Goal: Task Accomplishment & Management: Manage account settings

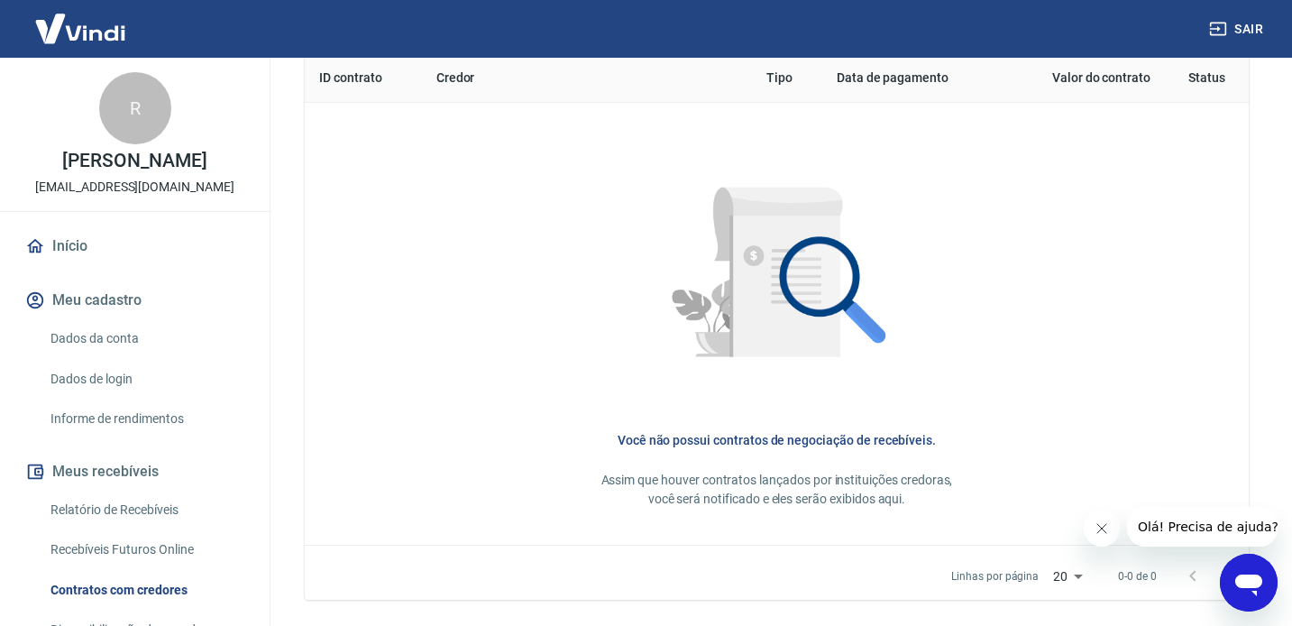
scroll to position [836, 0]
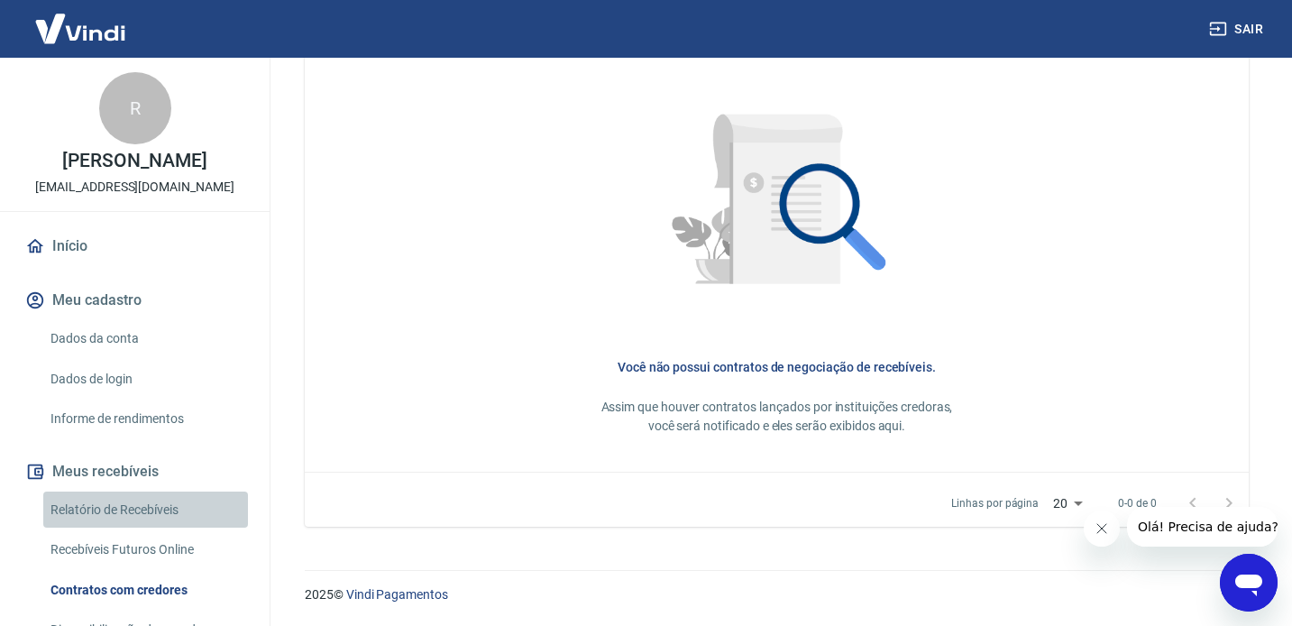
click at [133, 509] on link "Relatório de Recebíveis" at bounding box center [145, 509] width 205 height 37
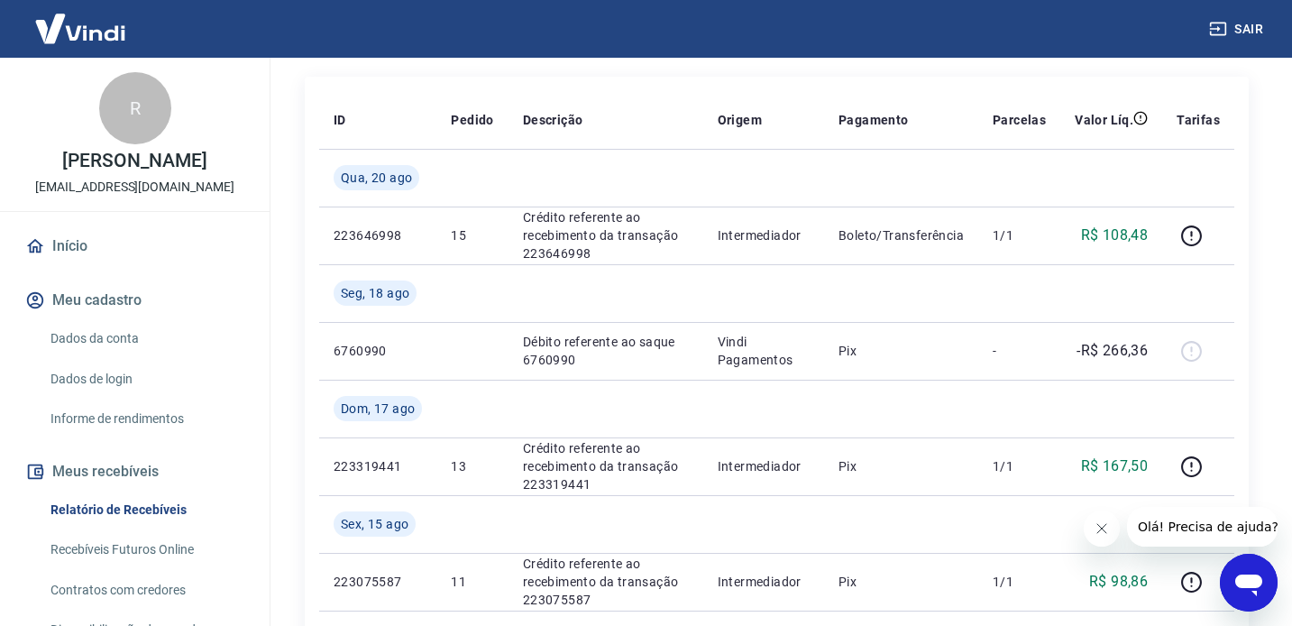
scroll to position [313, 0]
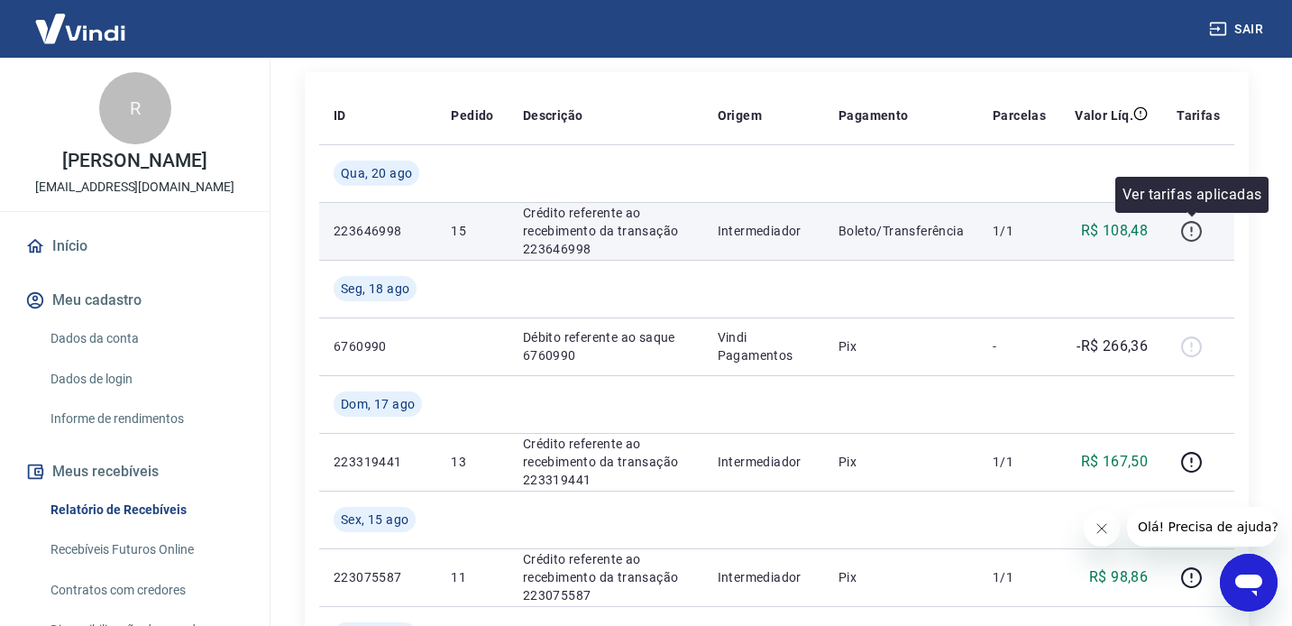
click at [1192, 233] on icon "button" at bounding box center [1191, 231] width 23 height 23
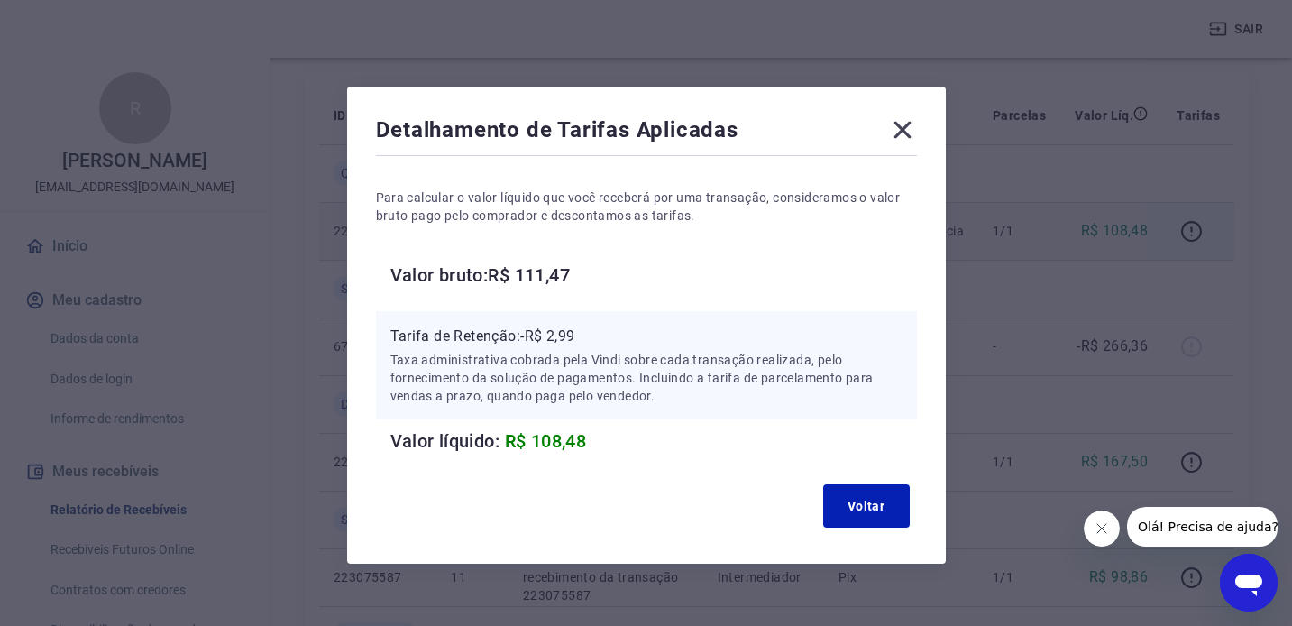
scroll to position [4, 0]
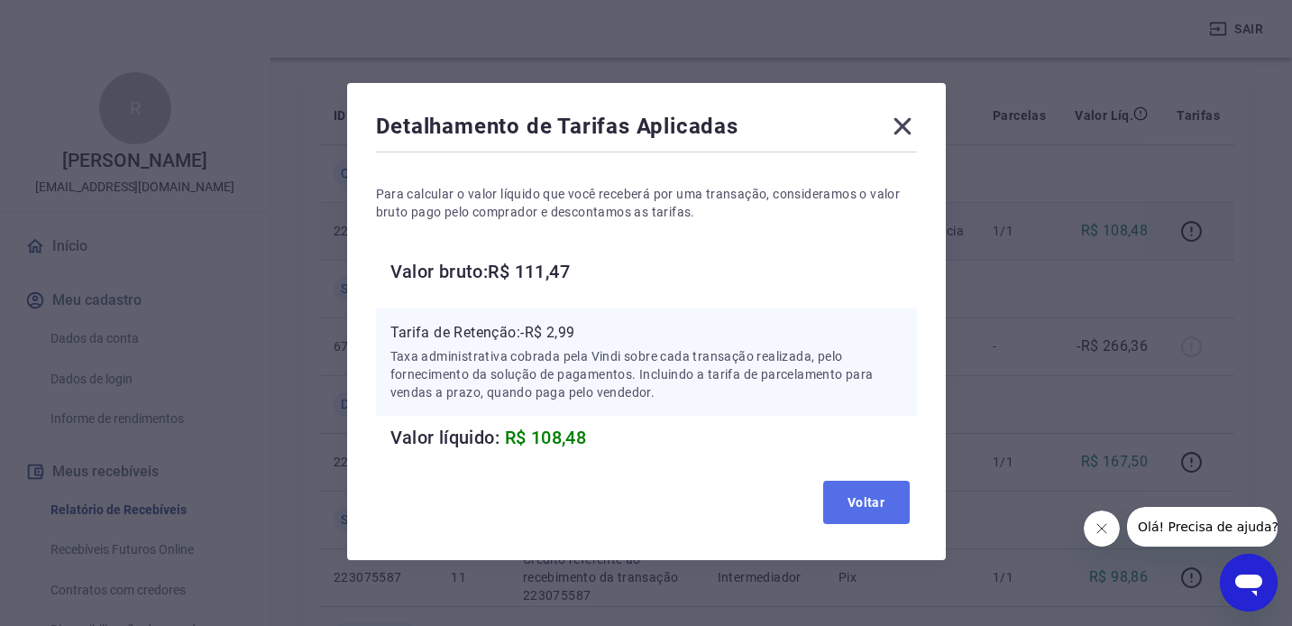
click at [888, 506] on button "Voltar" at bounding box center [866, 502] width 87 height 43
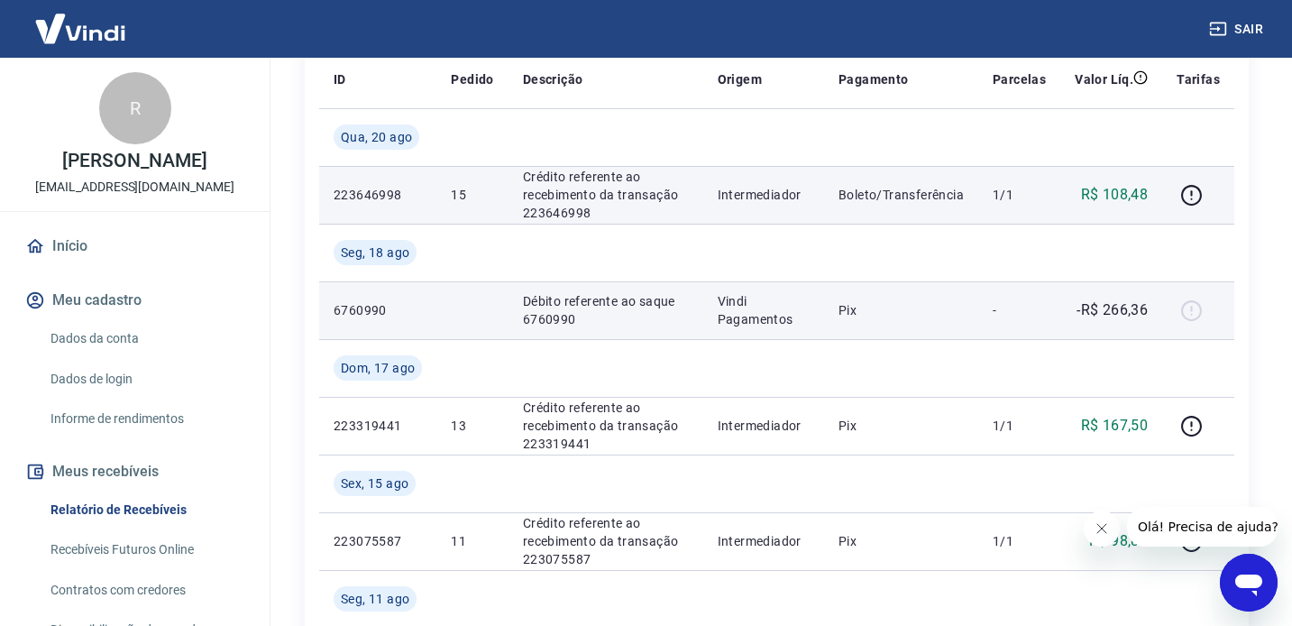
scroll to position [351, 0]
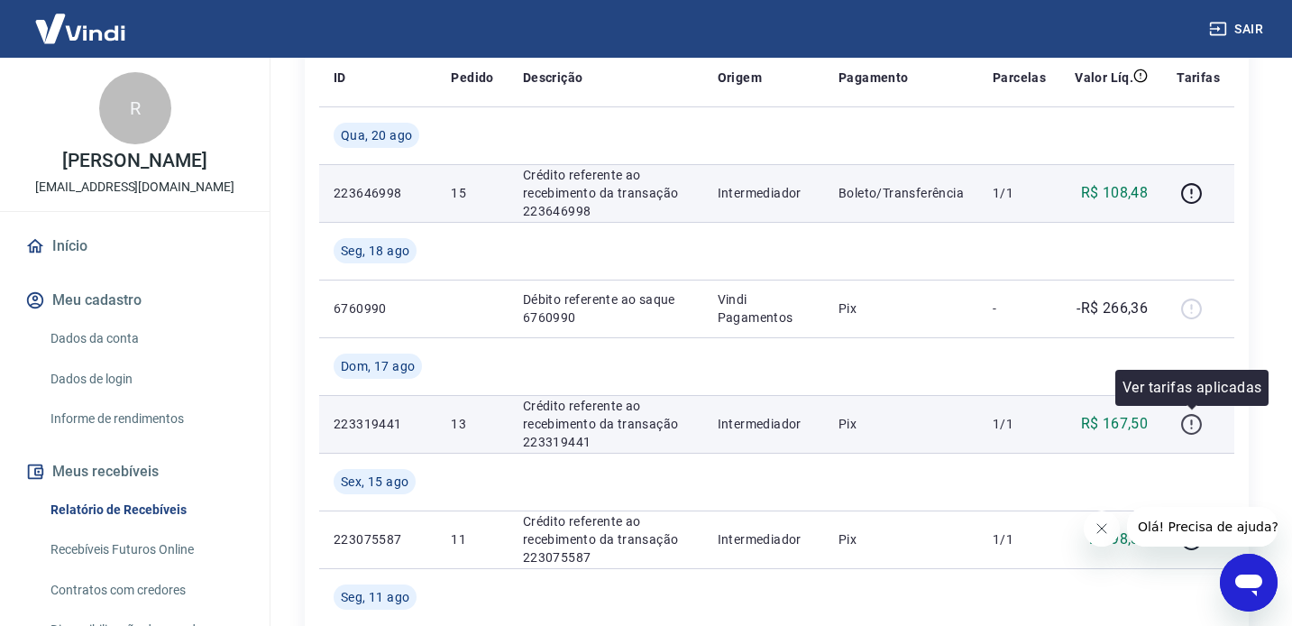
click at [1191, 422] on icon "button" at bounding box center [1191, 424] width 23 height 23
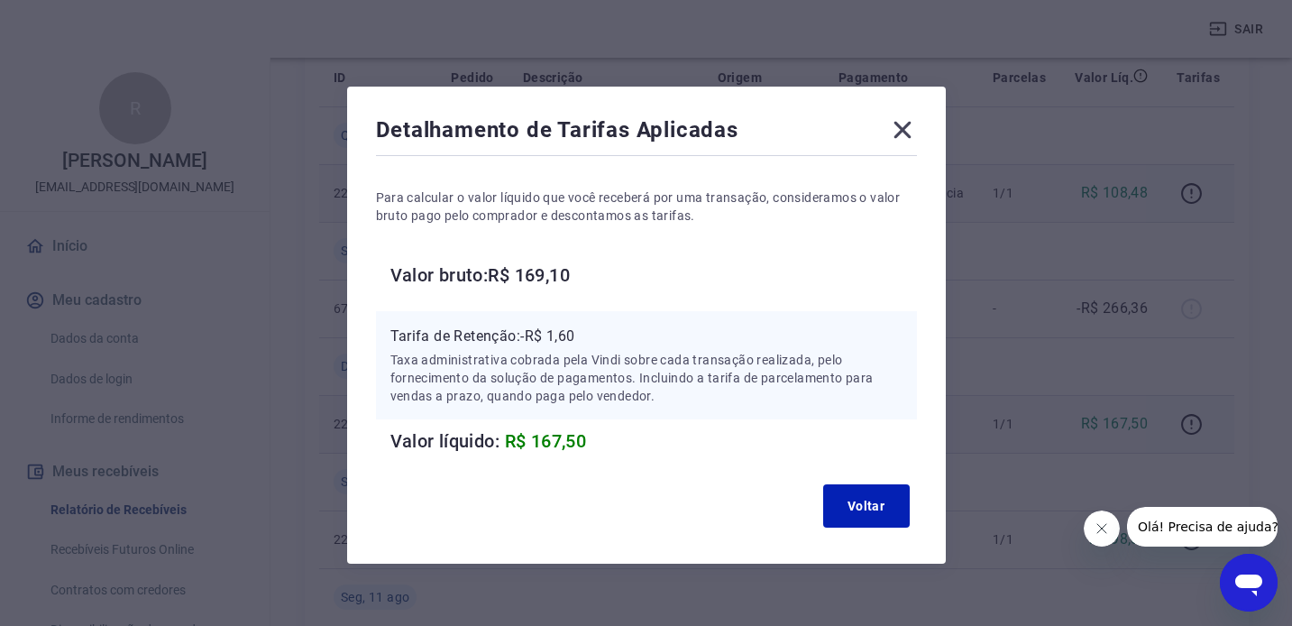
click at [903, 128] on icon at bounding box center [901, 130] width 17 height 17
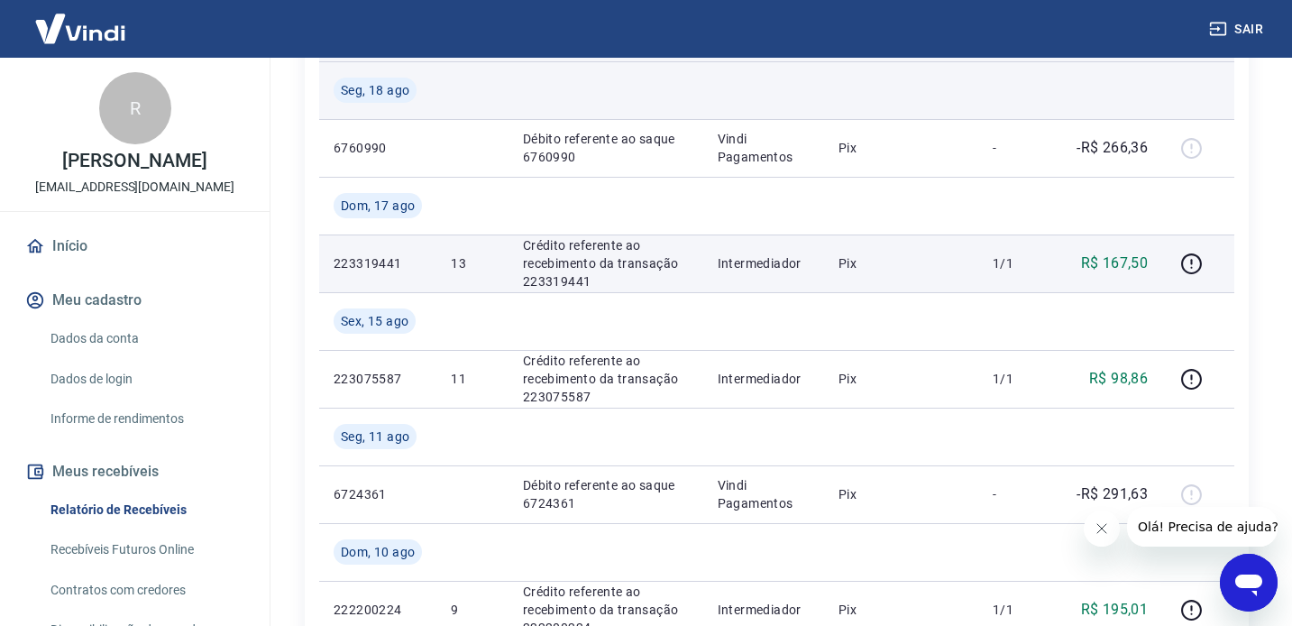
scroll to position [516, 0]
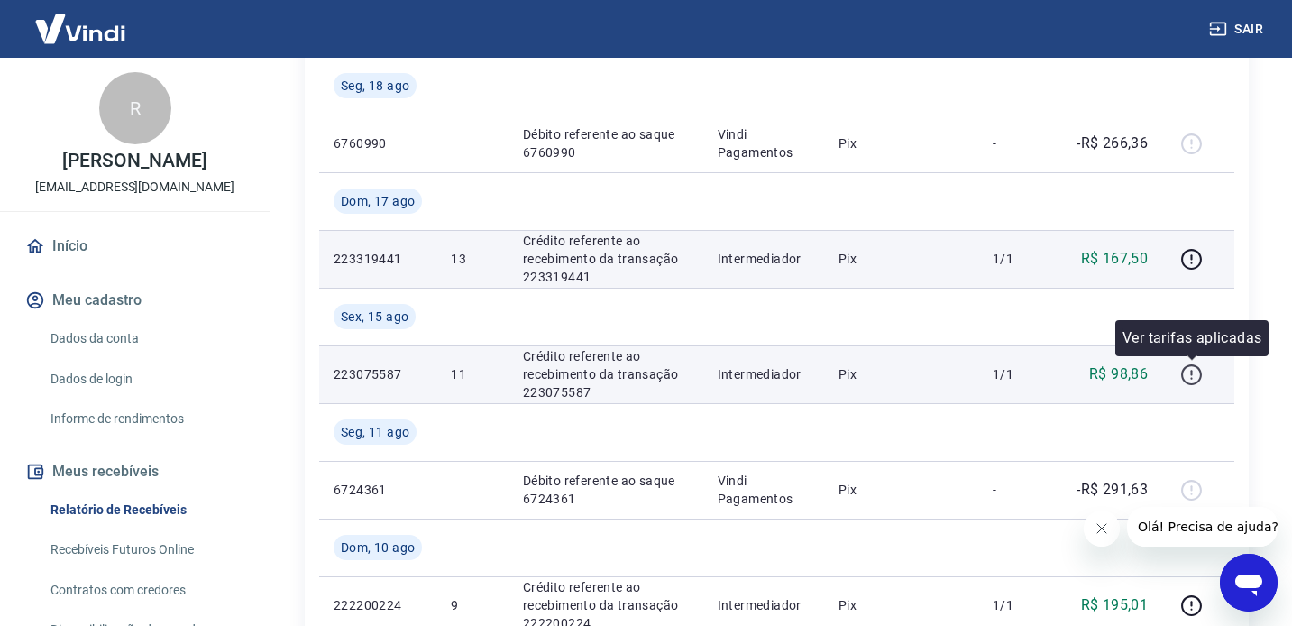
click at [1190, 371] on icon "button" at bounding box center [1191, 374] width 23 height 23
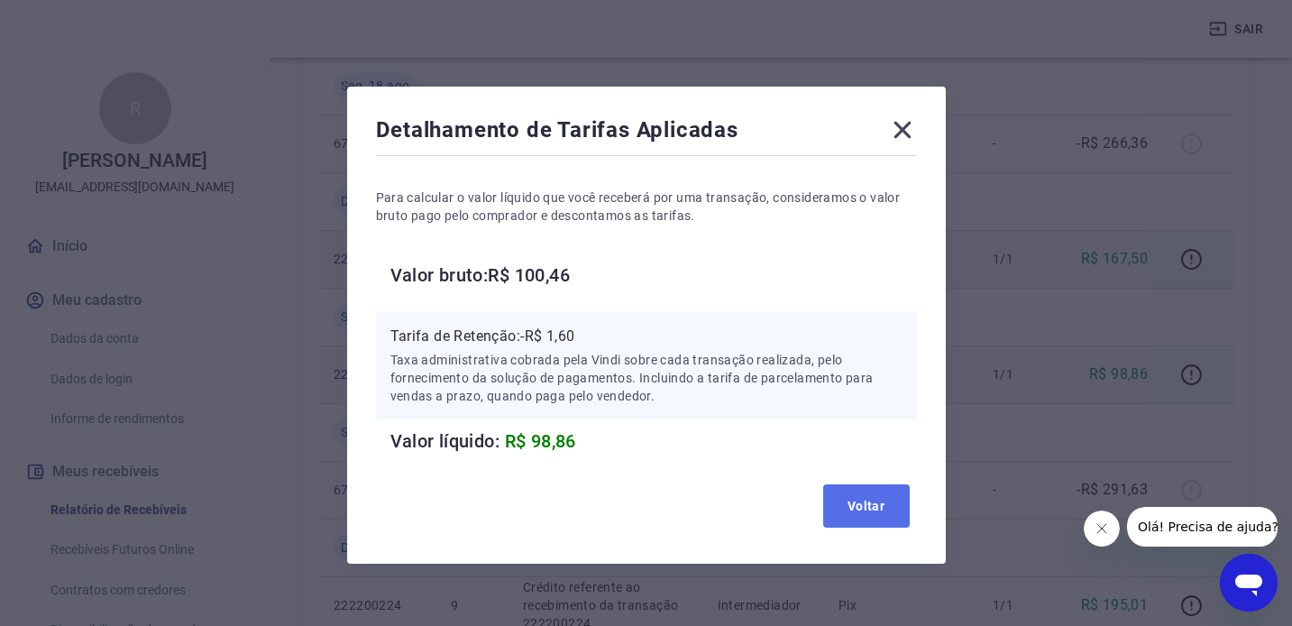
click at [865, 506] on button "Voltar" at bounding box center [866, 505] width 87 height 43
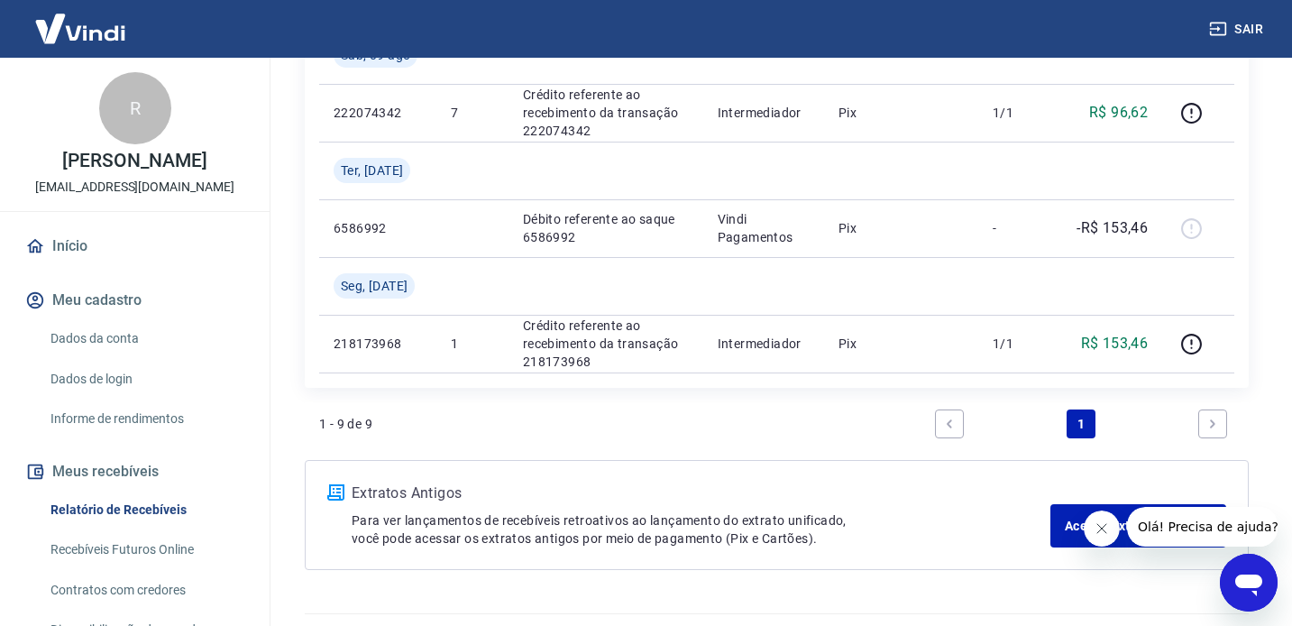
scroll to position [1105, 0]
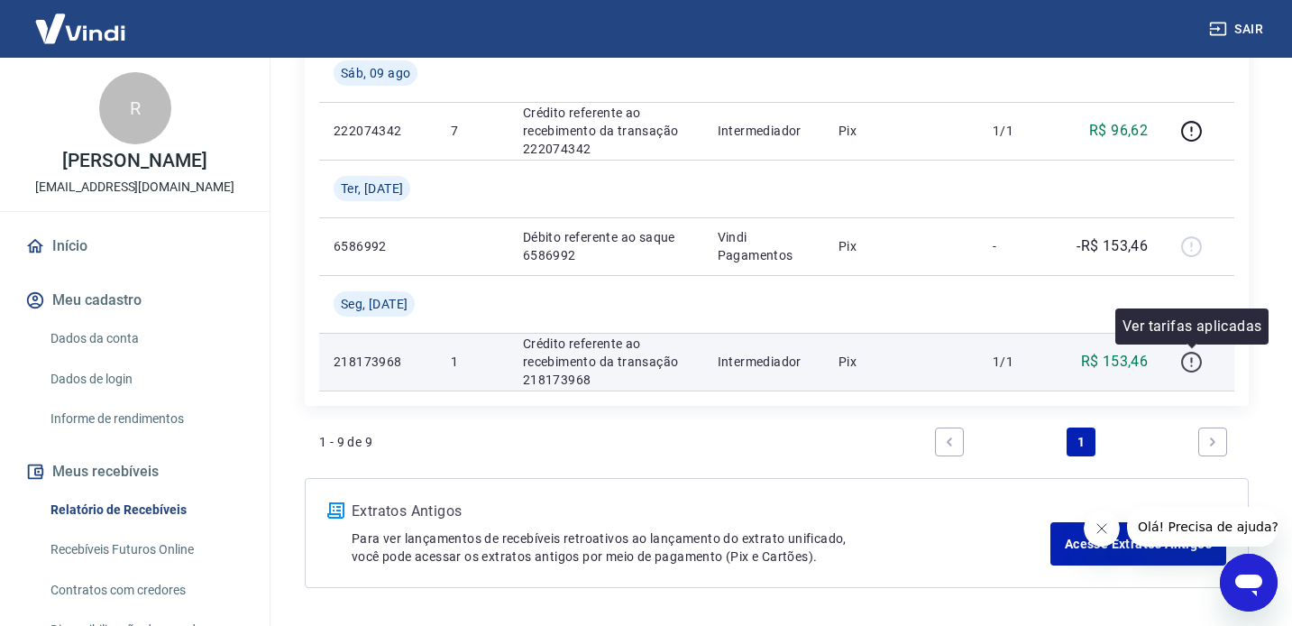
click at [1188, 362] on icon "button" at bounding box center [1191, 362] width 23 height 23
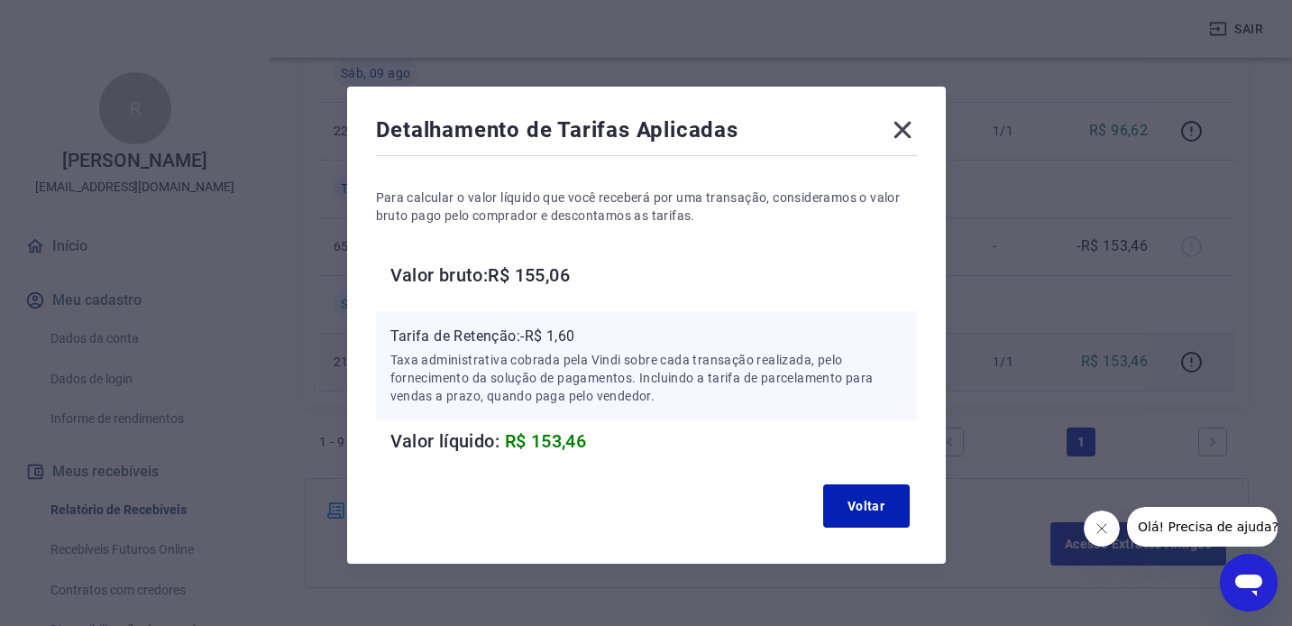
click at [903, 128] on icon at bounding box center [901, 130] width 17 height 17
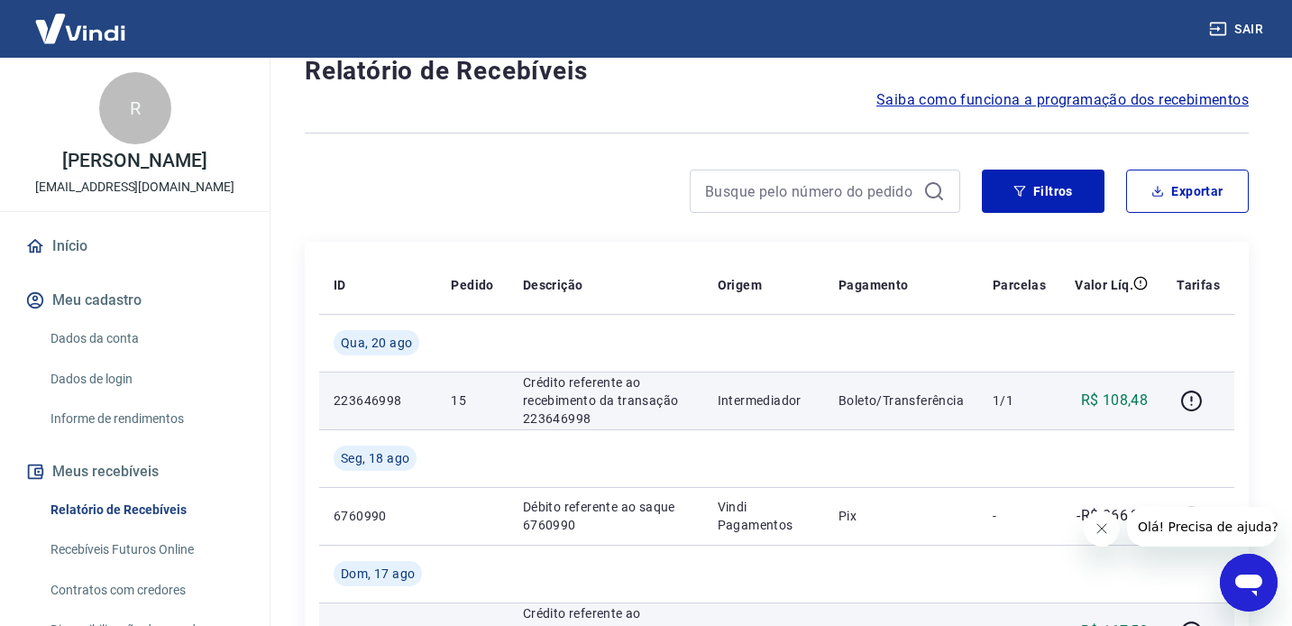
scroll to position [0, 0]
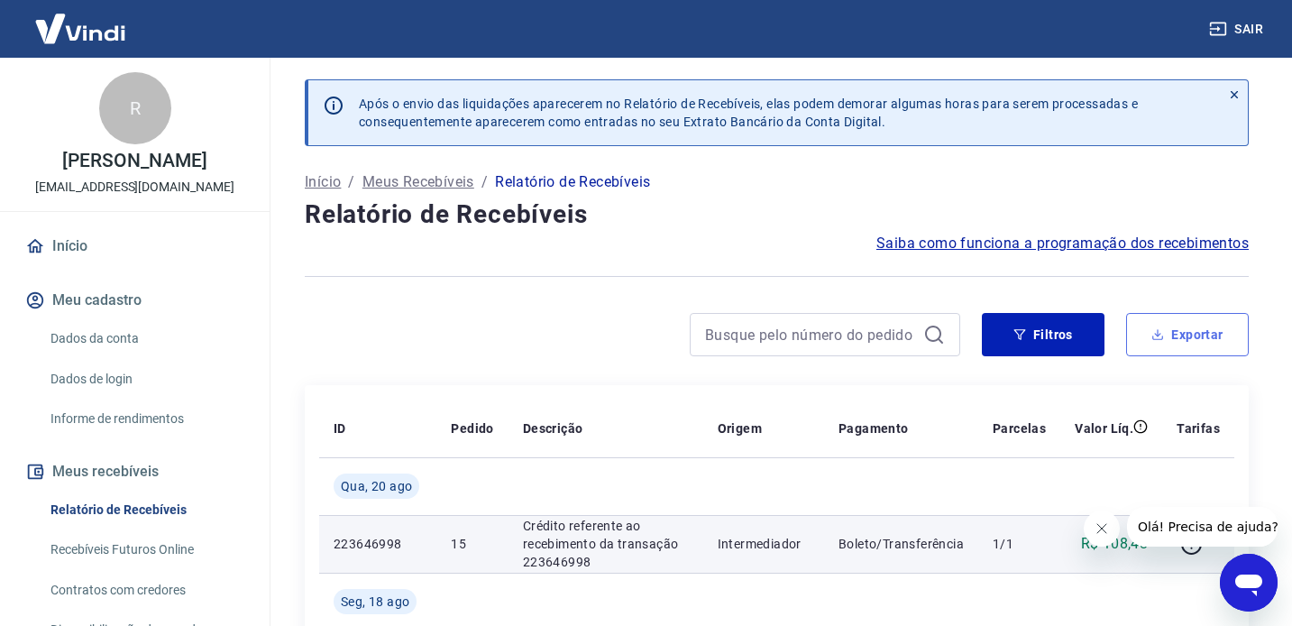
click at [1175, 334] on button "Exportar" at bounding box center [1187, 334] width 123 height 43
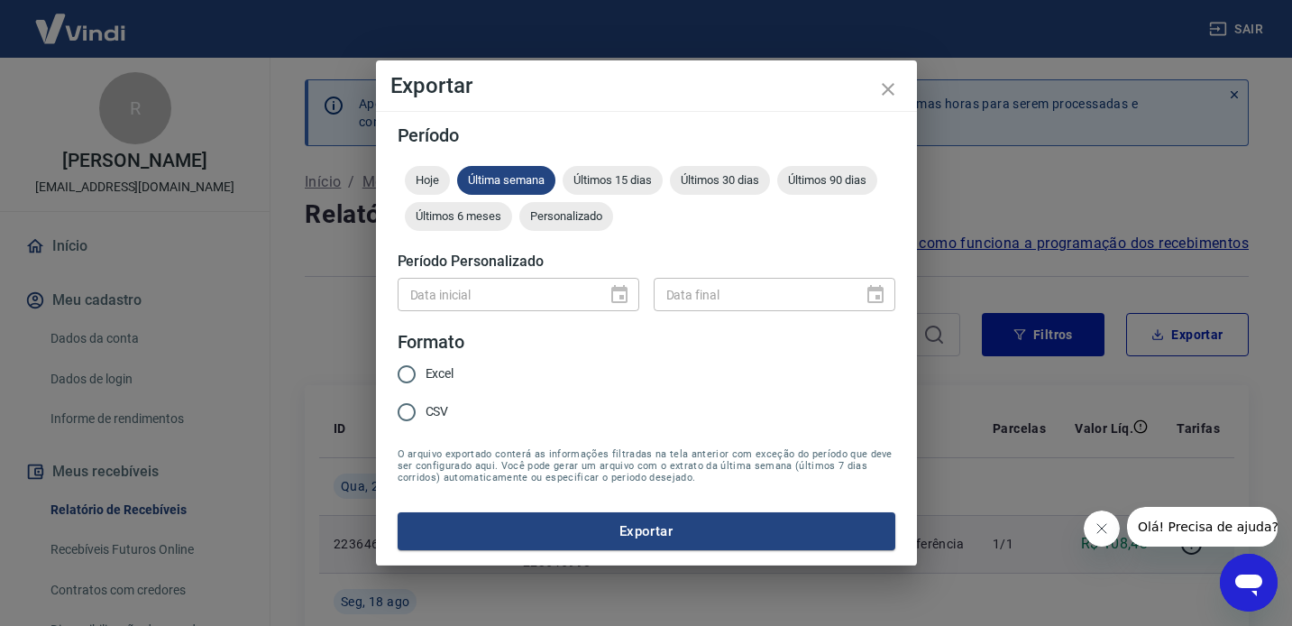
click at [435, 376] on span "Excel" at bounding box center [440, 373] width 29 height 19
click at [426, 376] on input "Excel" at bounding box center [407, 374] width 38 height 38
radio input "true"
click at [710, 179] on span "Últimos 30 dias" at bounding box center [720, 180] width 100 height 14
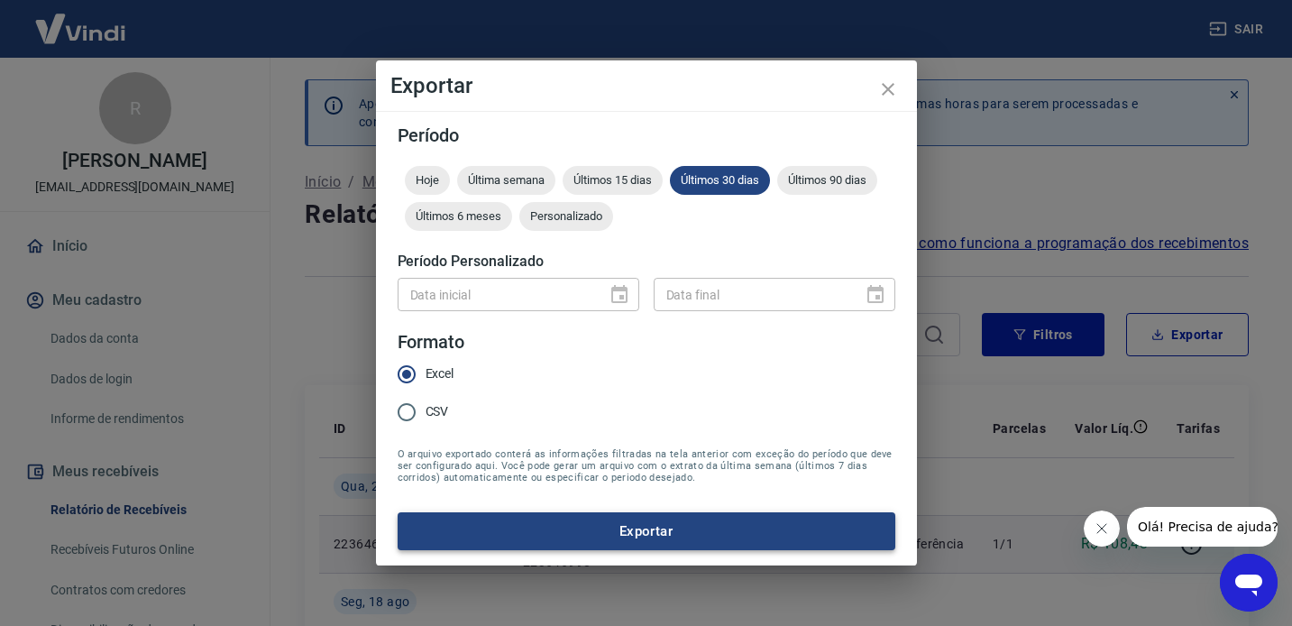
click at [582, 531] on button "Exportar" at bounding box center [647, 531] width 498 height 38
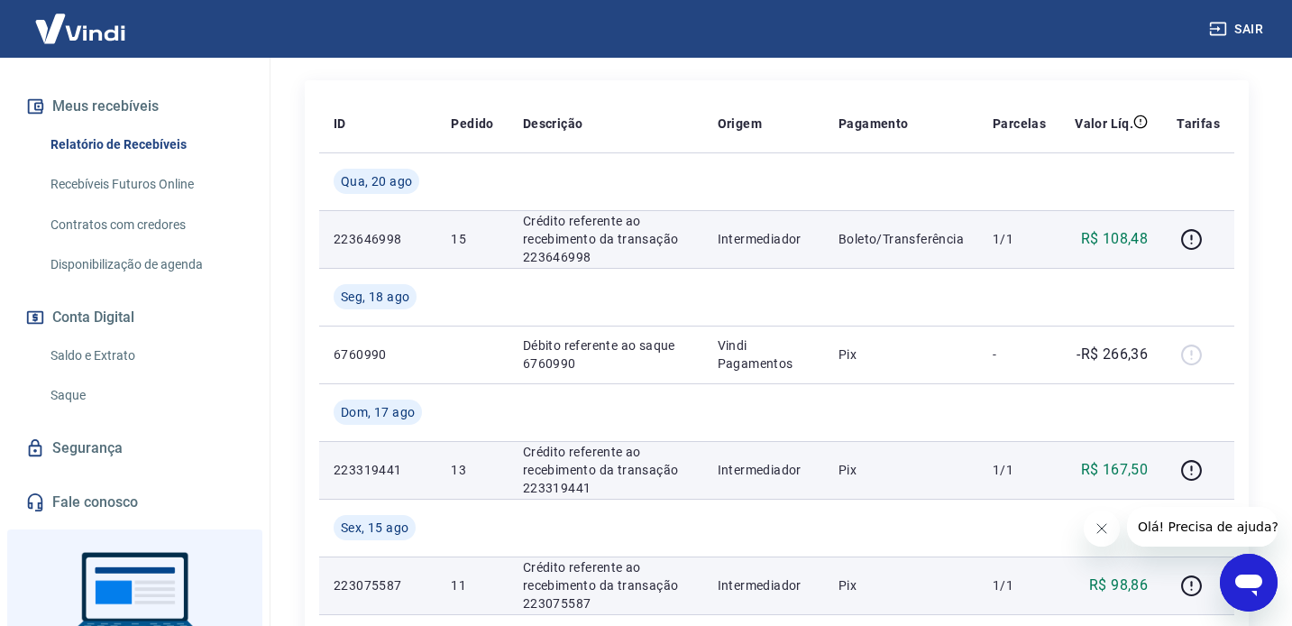
scroll to position [368, 0]
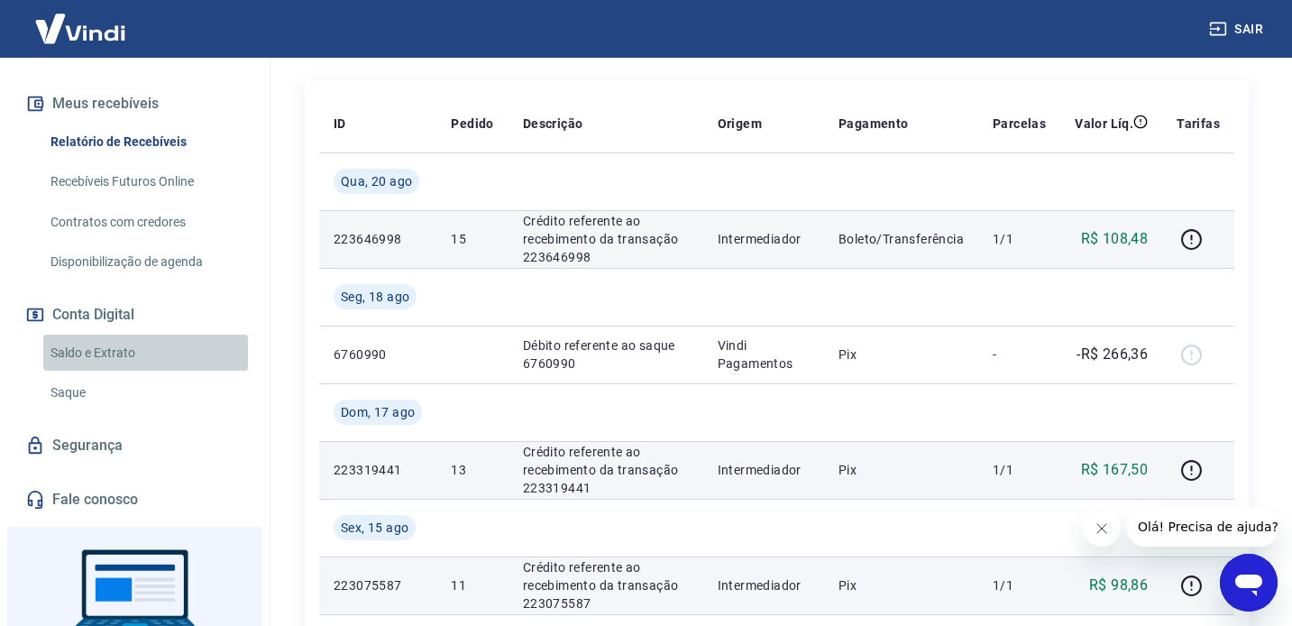
click at [176, 357] on link "Saldo e Extrato" at bounding box center [145, 352] width 205 height 37
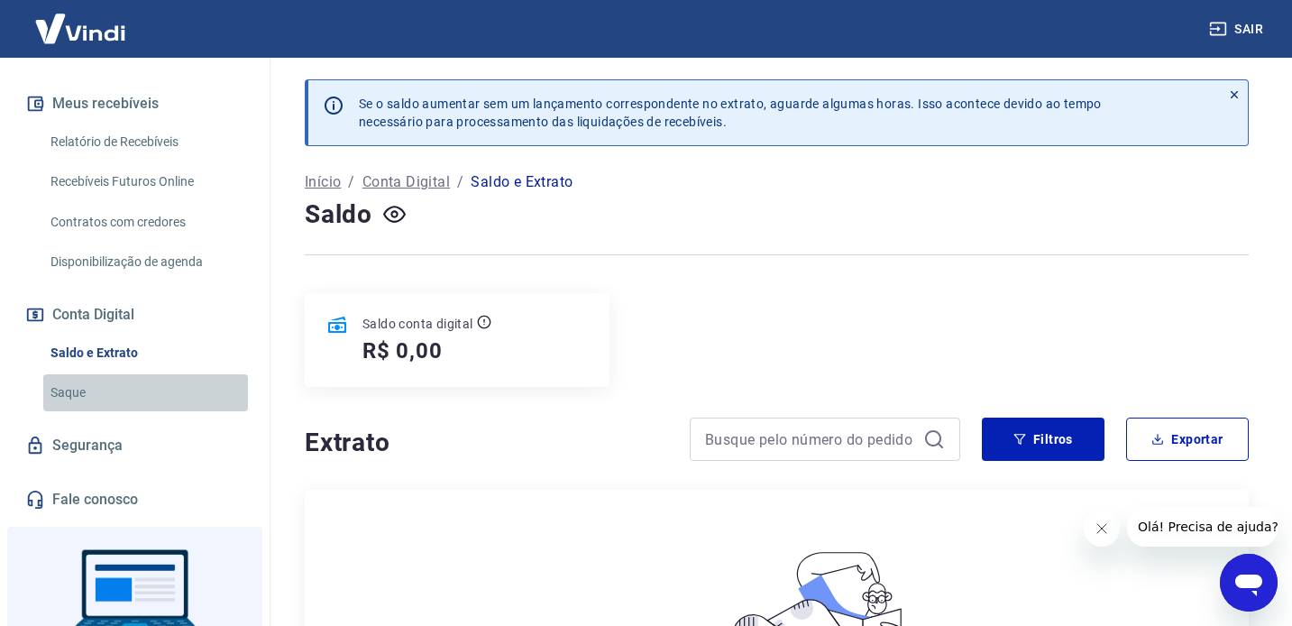
click at [127, 397] on link "Saque" at bounding box center [145, 392] width 205 height 37
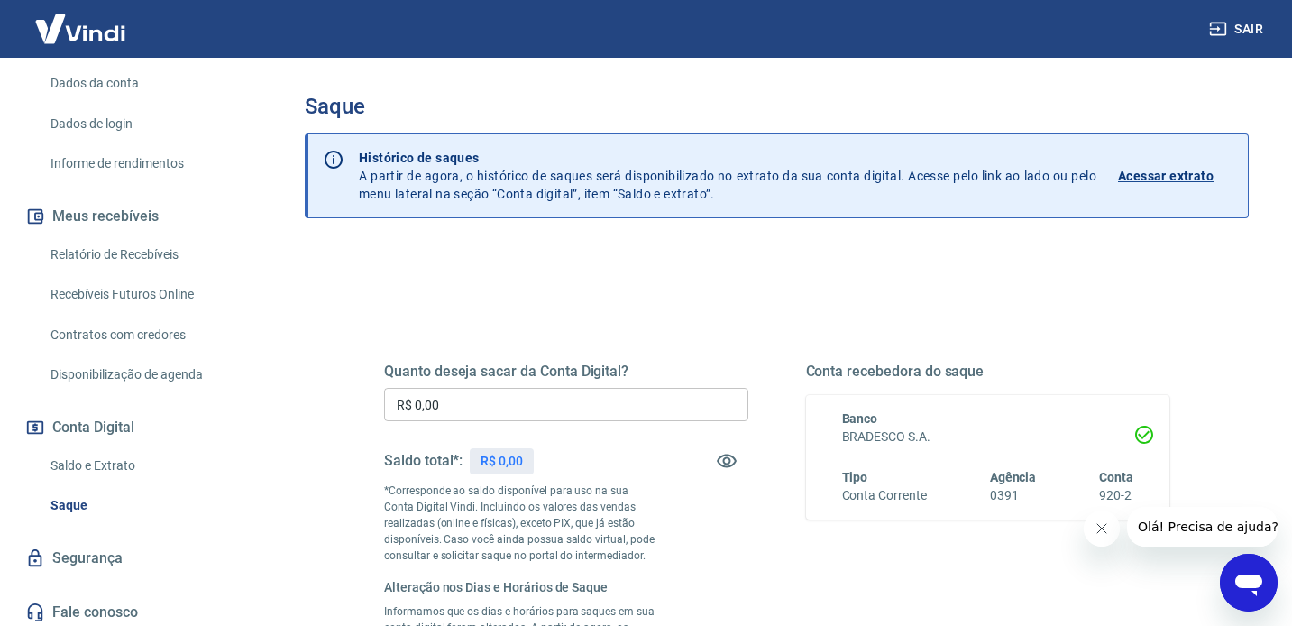
scroll to position [243, 0]
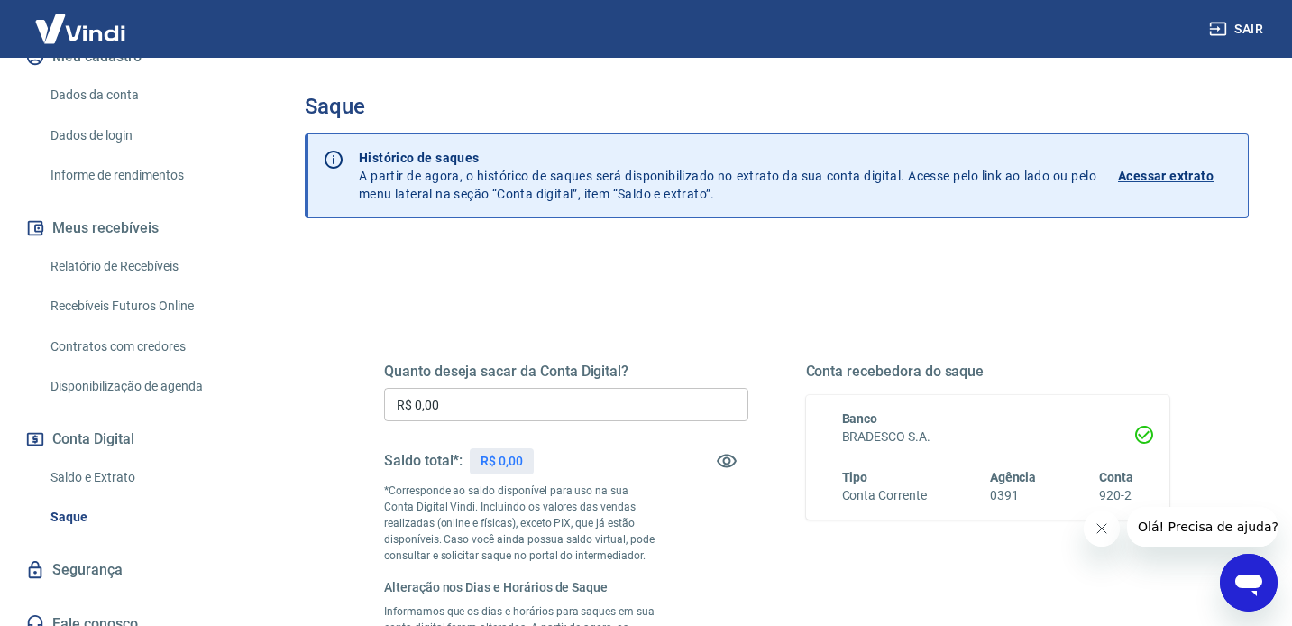
click at [172, 349] on link "Contratos com credores" at bounding box center [145, 346] width 205 height 37
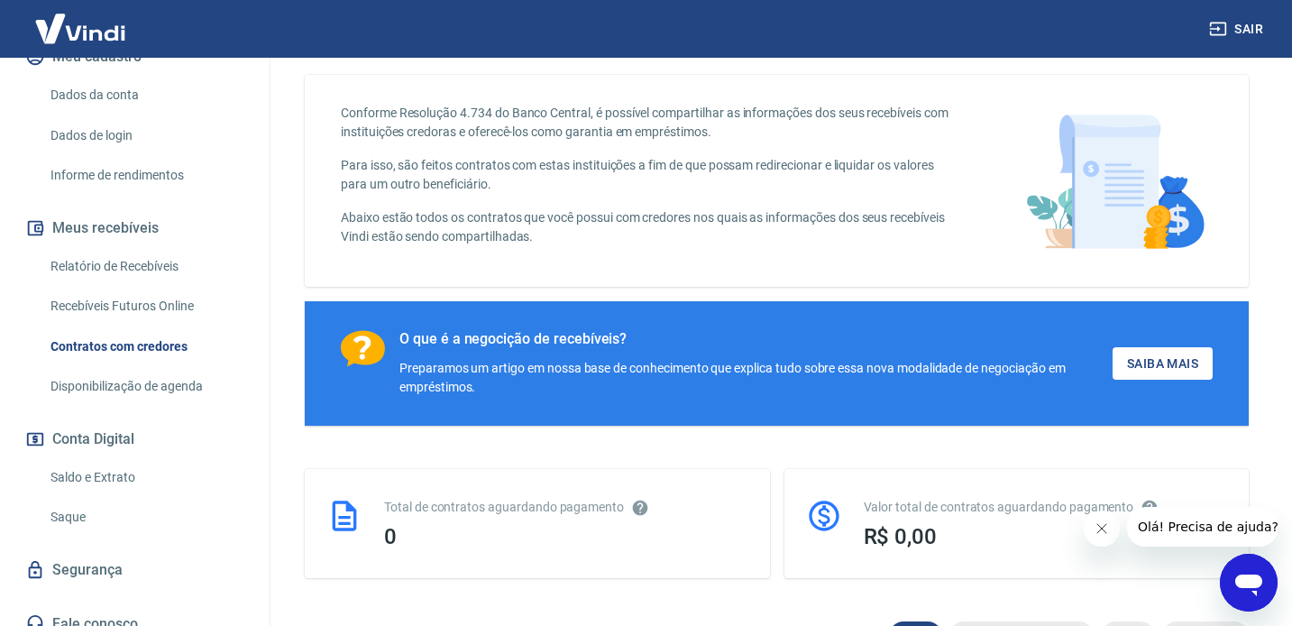
scroll to position [32, 0]
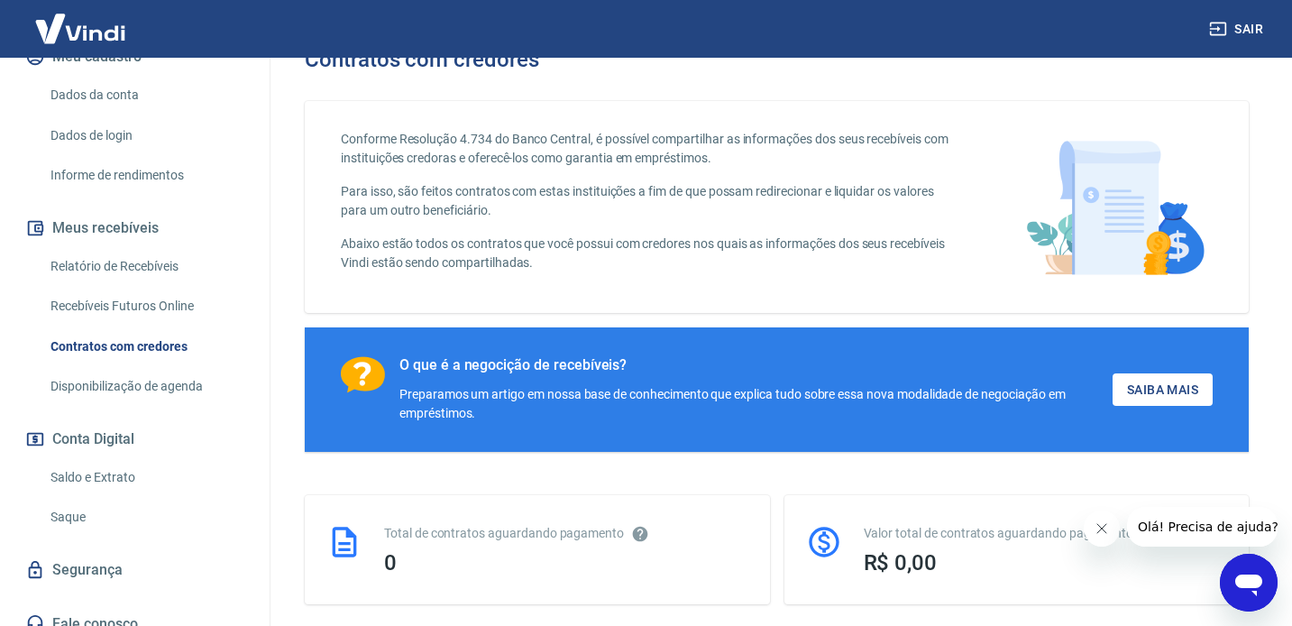
click at [187, 307] on link "Recebíveis Futuros Online" at bounding box center [145, 306] width 205 height 37
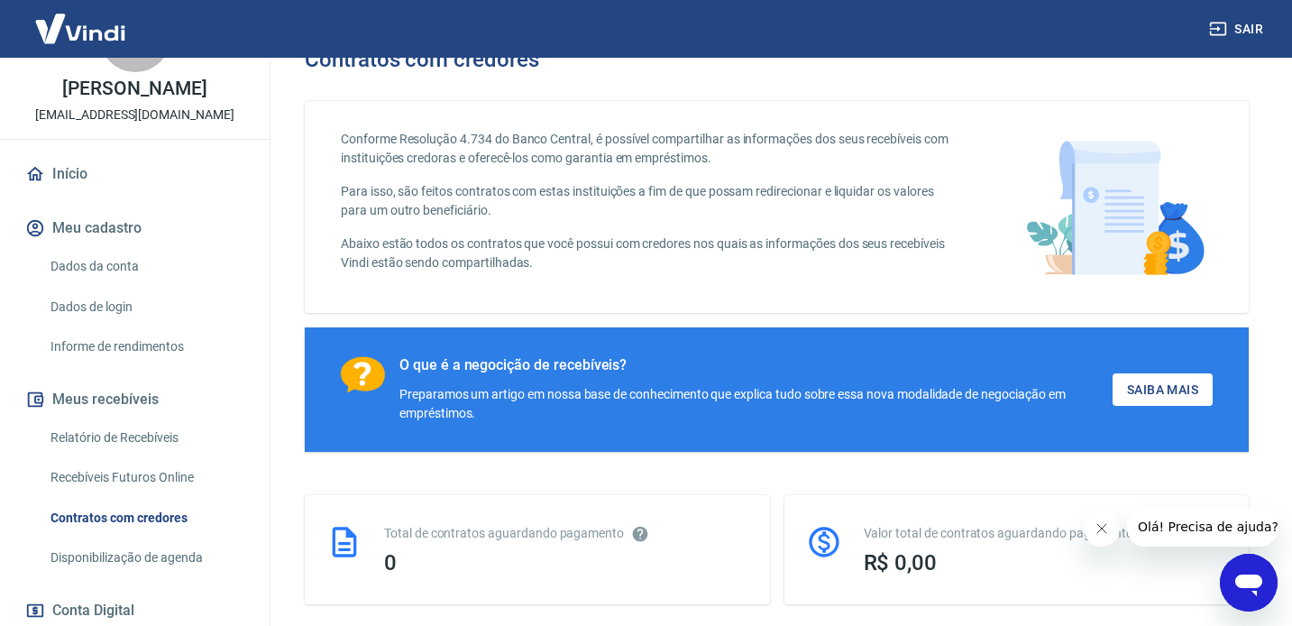
scroll to position [73, 0]
click at [102, 437] on link "Relatório de Recebíveis" at bounding box center [145, 436] width 205 height 37
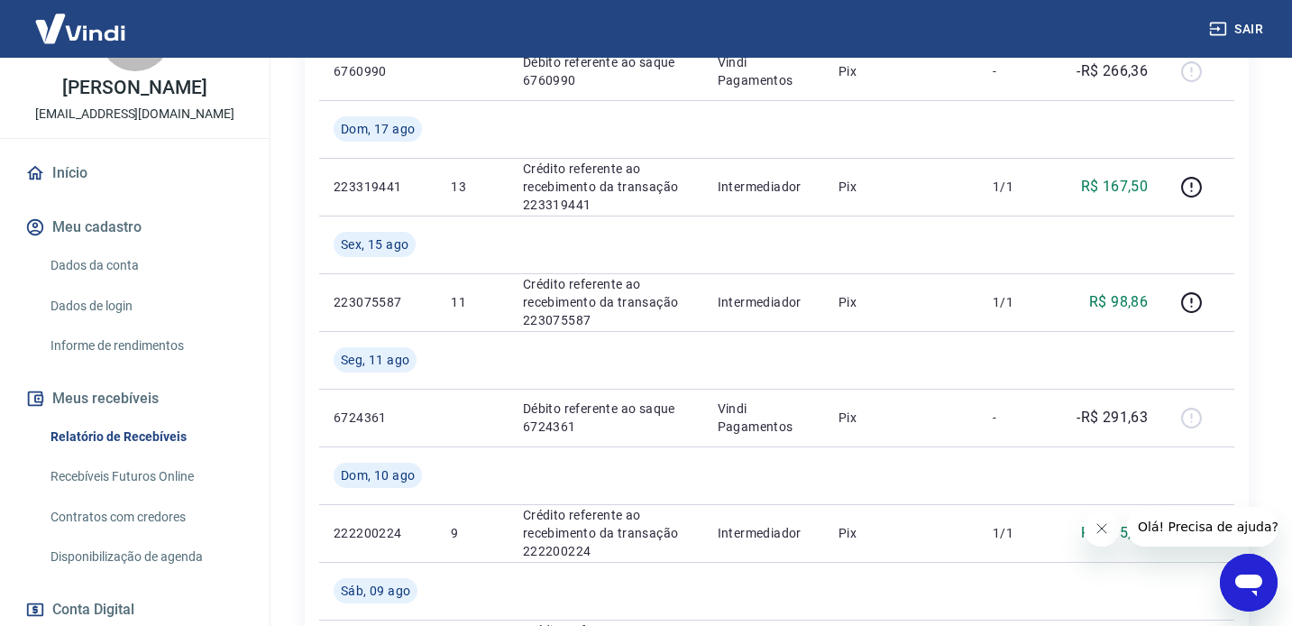
scroll to position [455, 0]
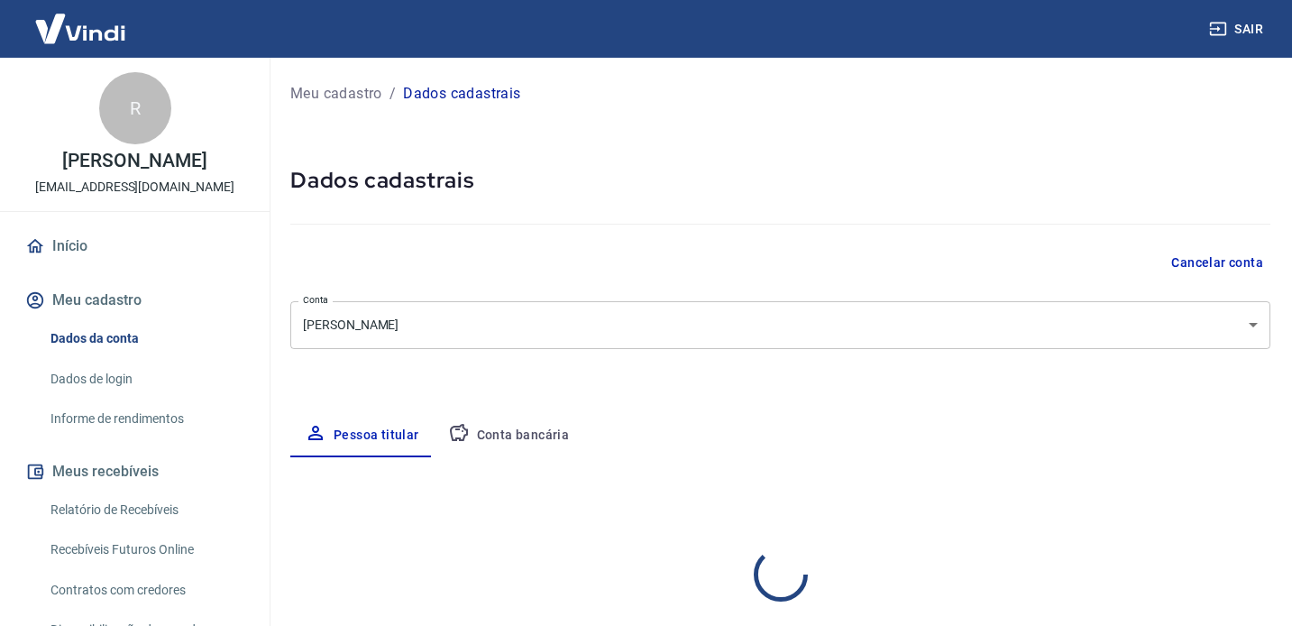
select select "SP"
select select "business"
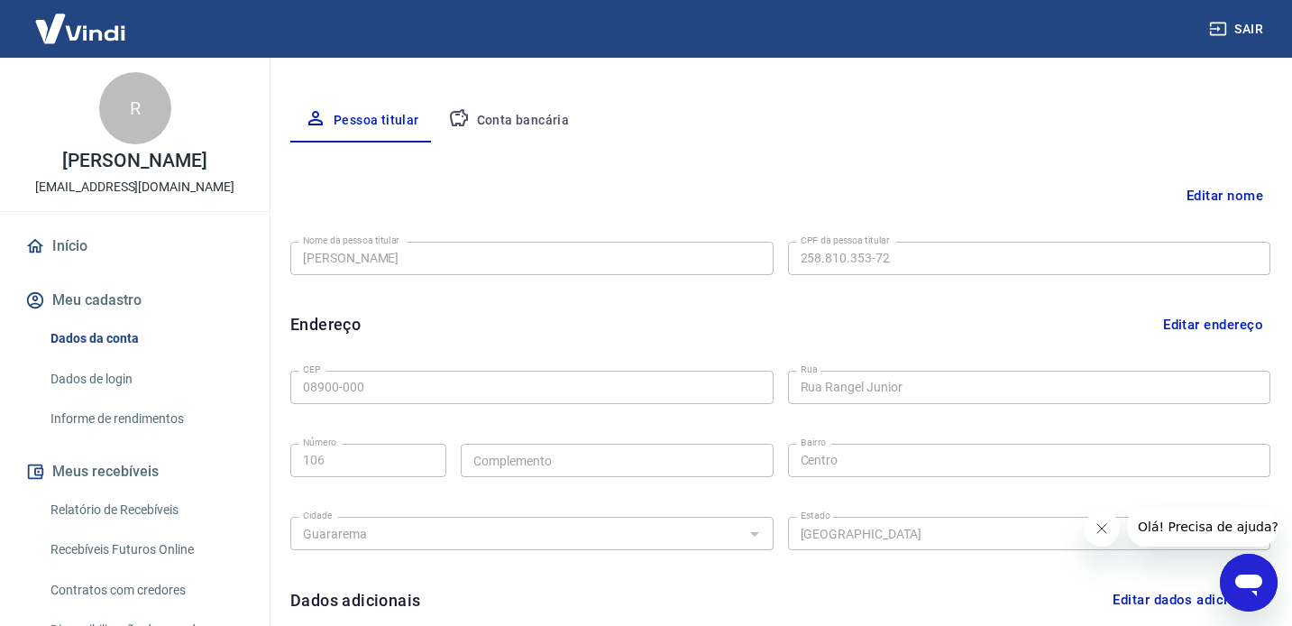
scroll to position [316, 0]
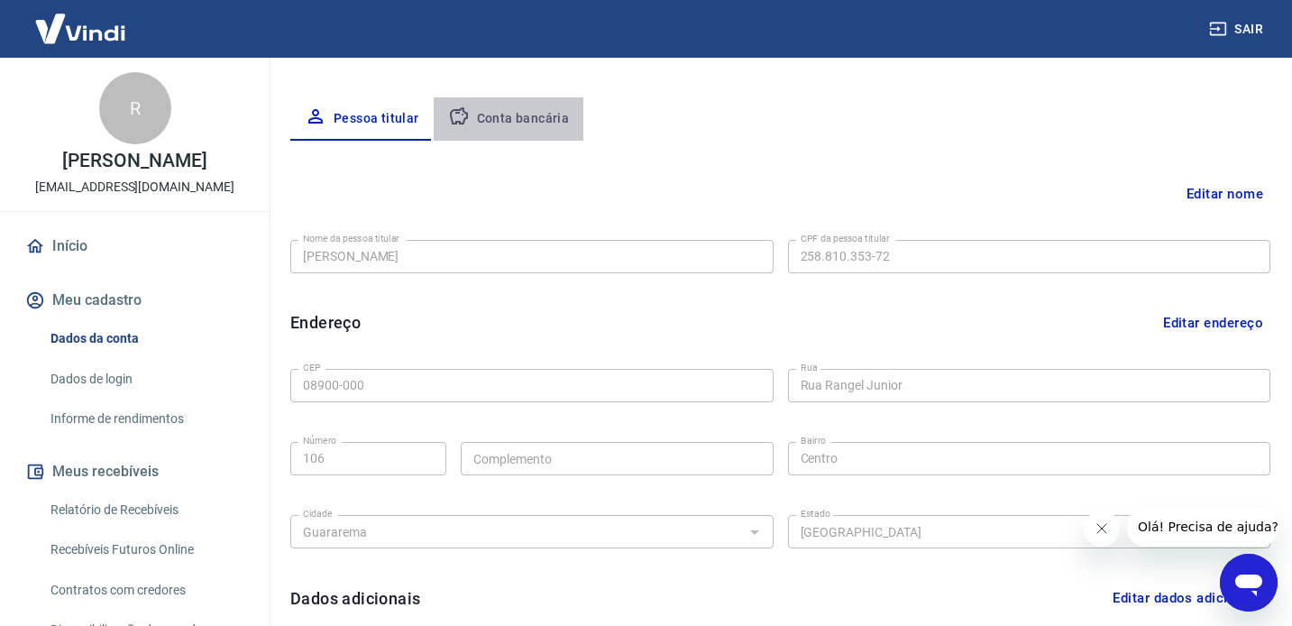
click at [543, 125] on button "Conta bancária" at bounding box center [509, 118] width 151 height 43
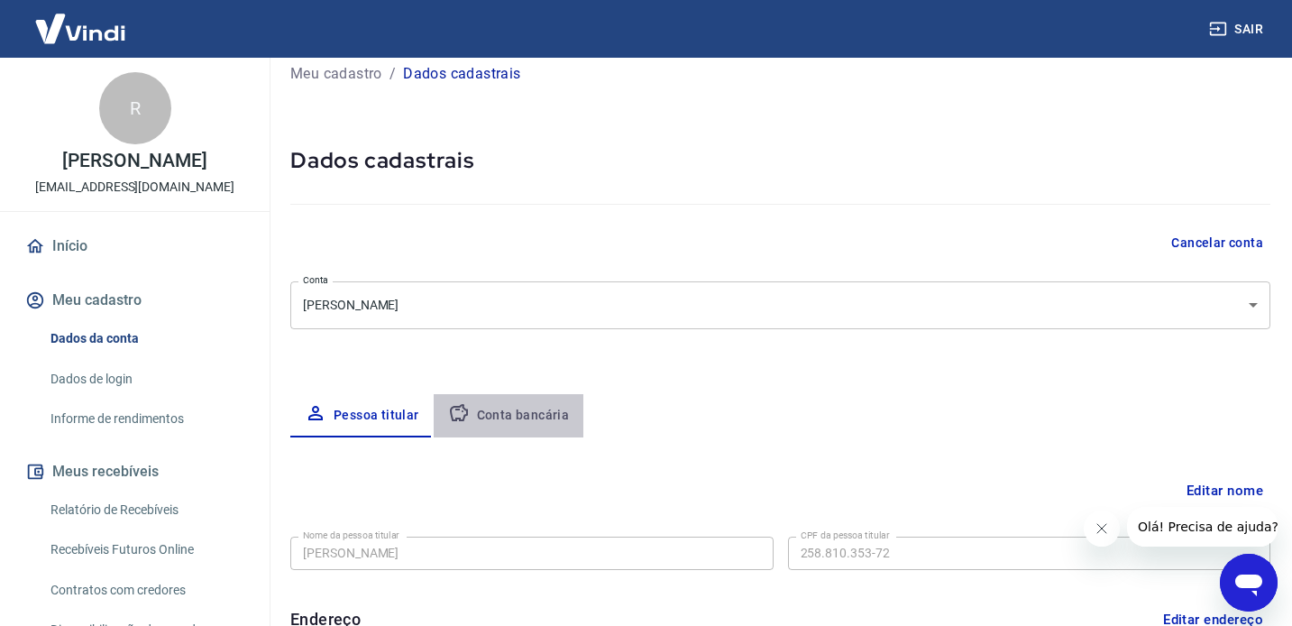
select select "1"
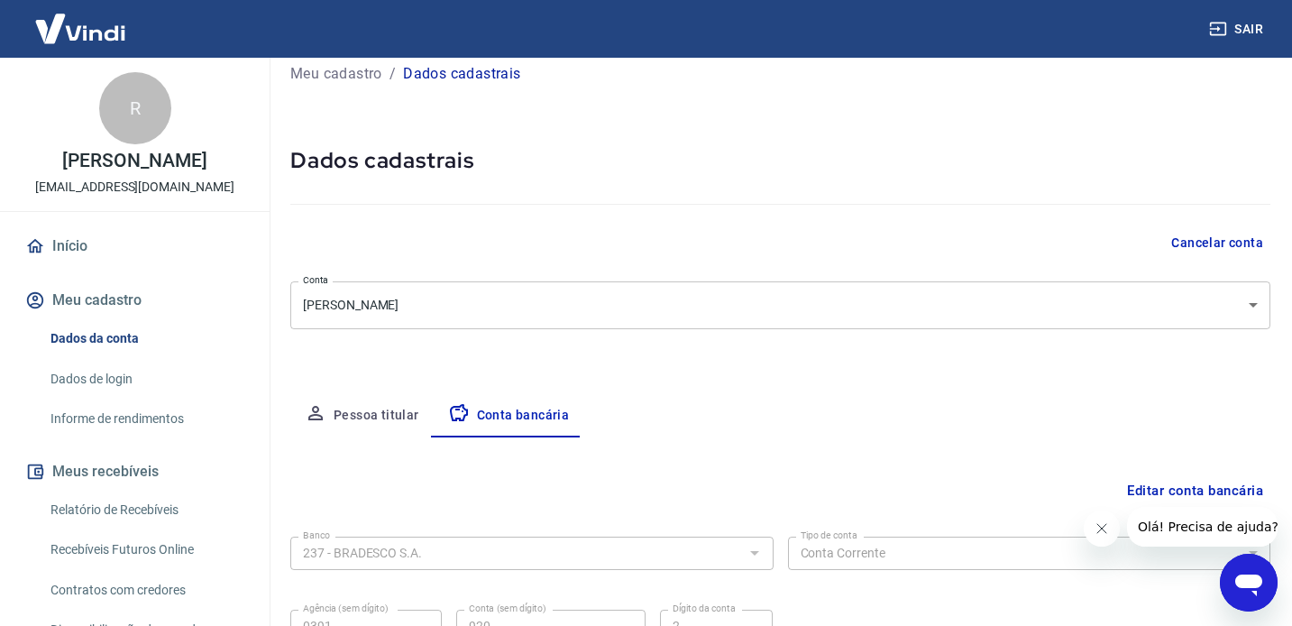
scroll to position [196, 0]
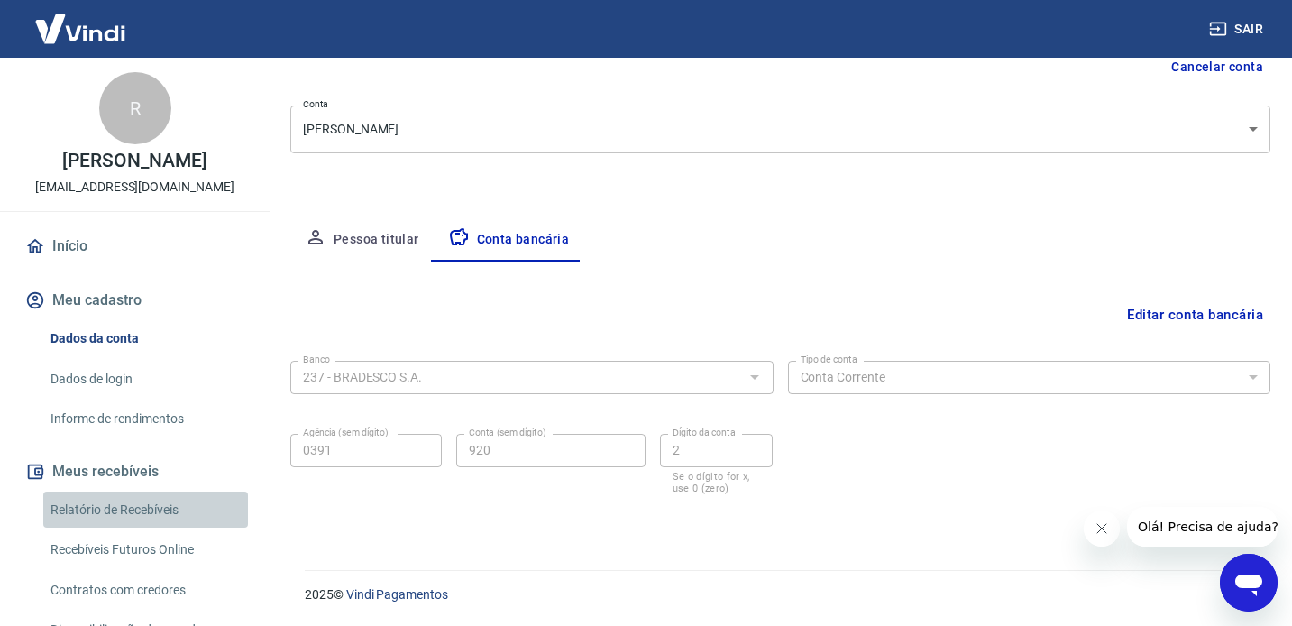
click at [163, 517] on link "Relatório de Recebíveis" at bounding box center [145, 509] width 205 height 37
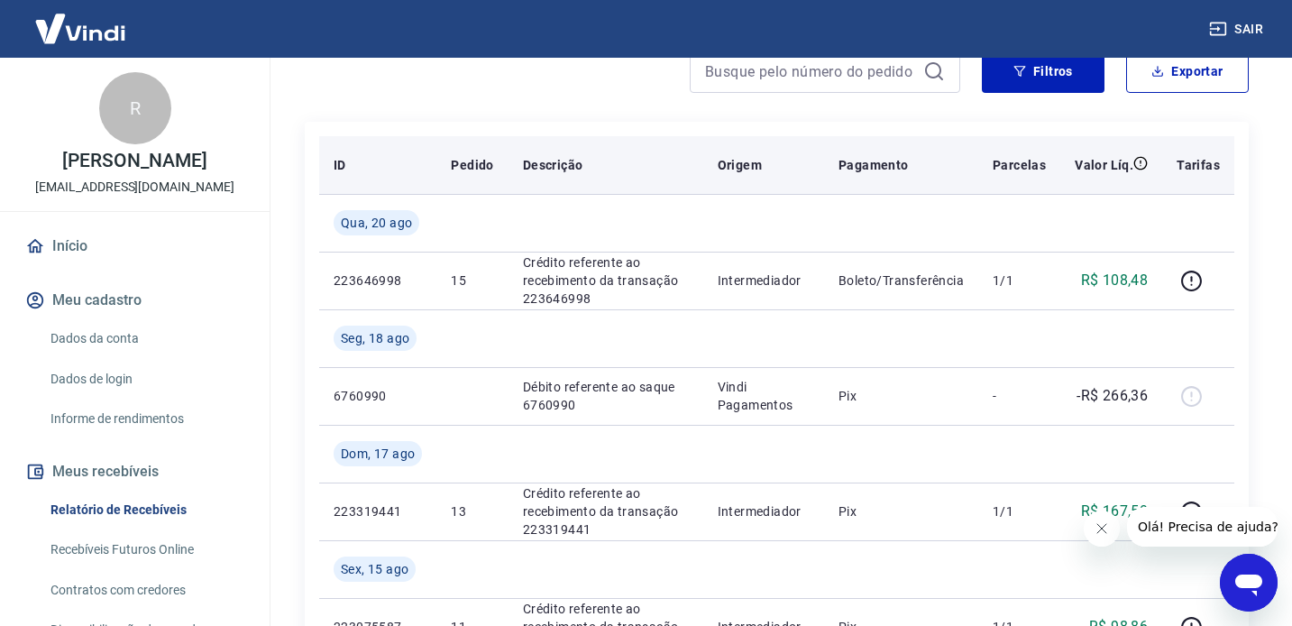
scroll to position [270, 0]
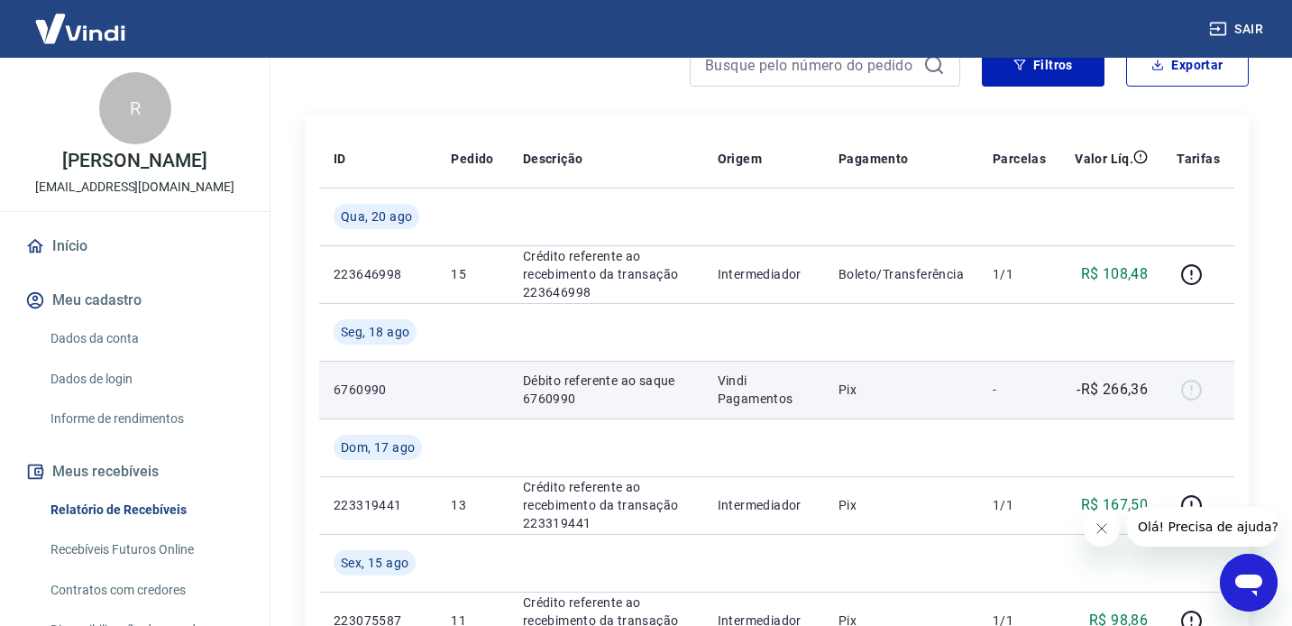
click at [612, 399] on p "Débito referente ao saque 6760990" at bounding box center [606, 389] width 166 height 36
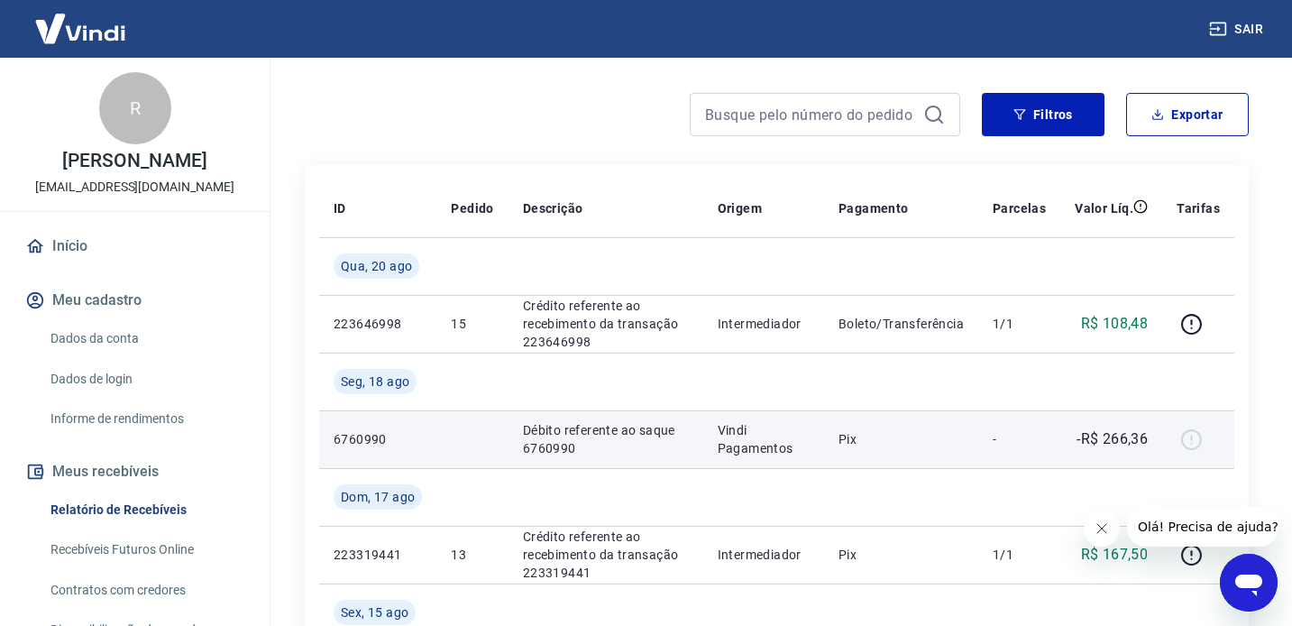
scroll to position [215, 0]
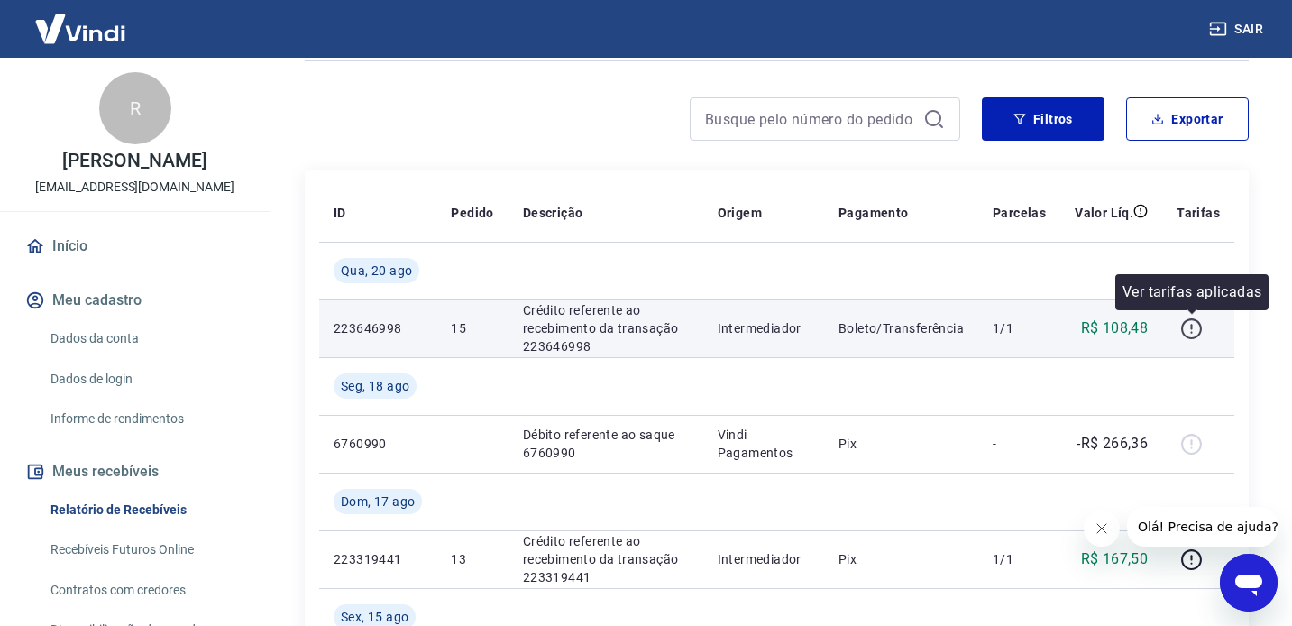
click at [1196, 328] on icon "button" at bounding box center [1191, 328] width 23 height 23
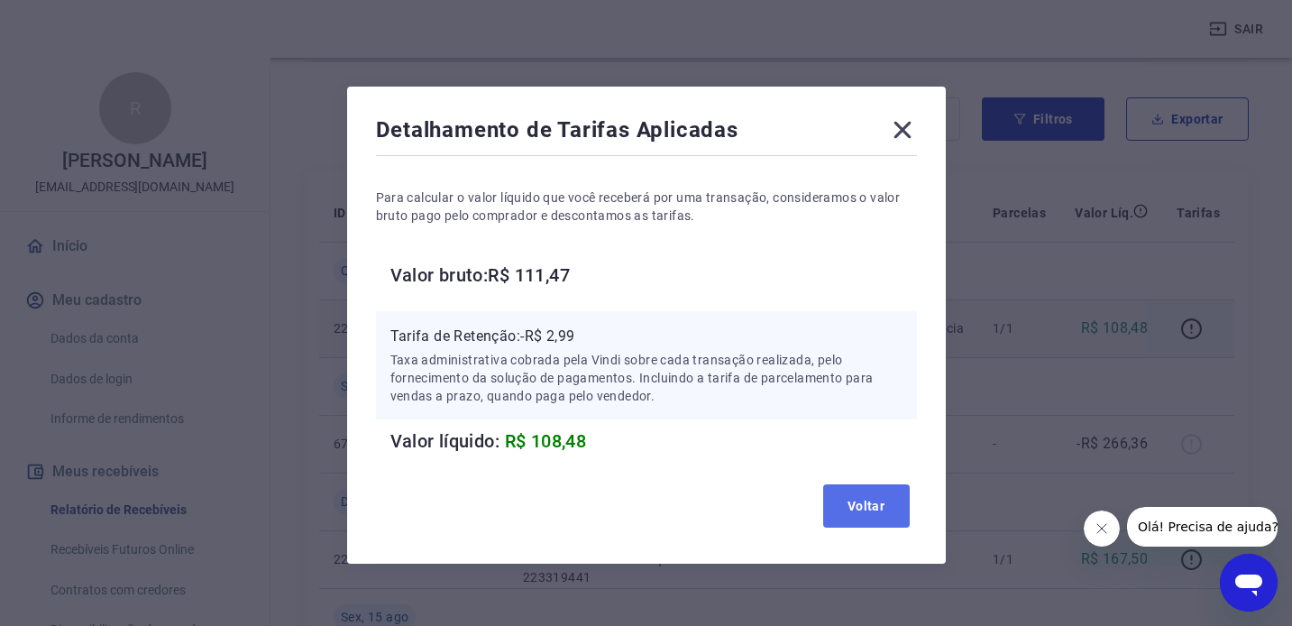
click at [878, 503] on button "Voltar" at bounding box center [866, 505] width 87 height 43
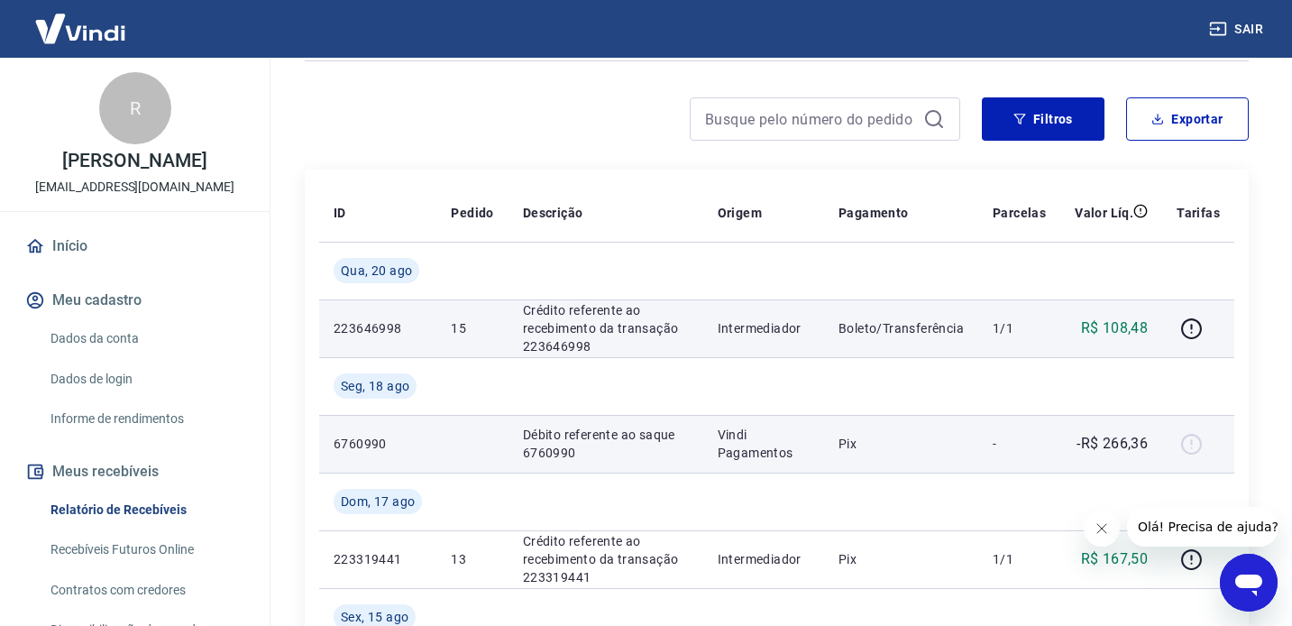
drag, startPoint x: 878, startPoint y: 503, endPoint x: 894, endPoint y: 439, distance: 66.0
click at [878, 499] on td at bounding box center [901, 501] width 154 height 58
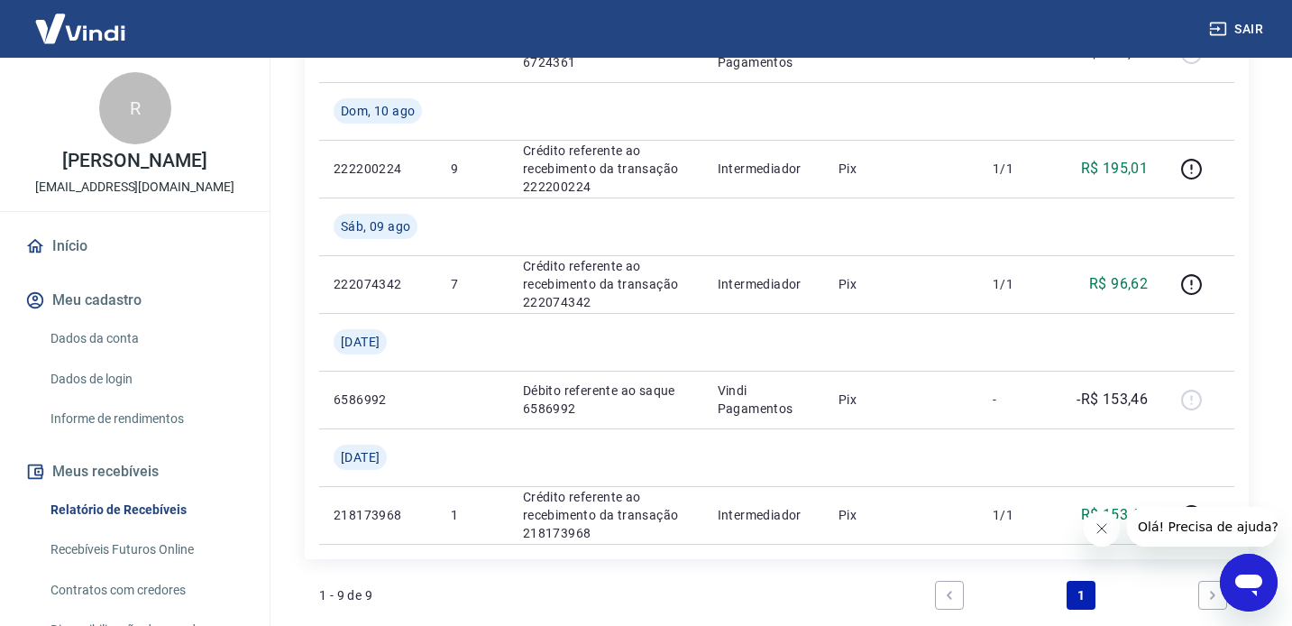
scroll to position [1166, 0]
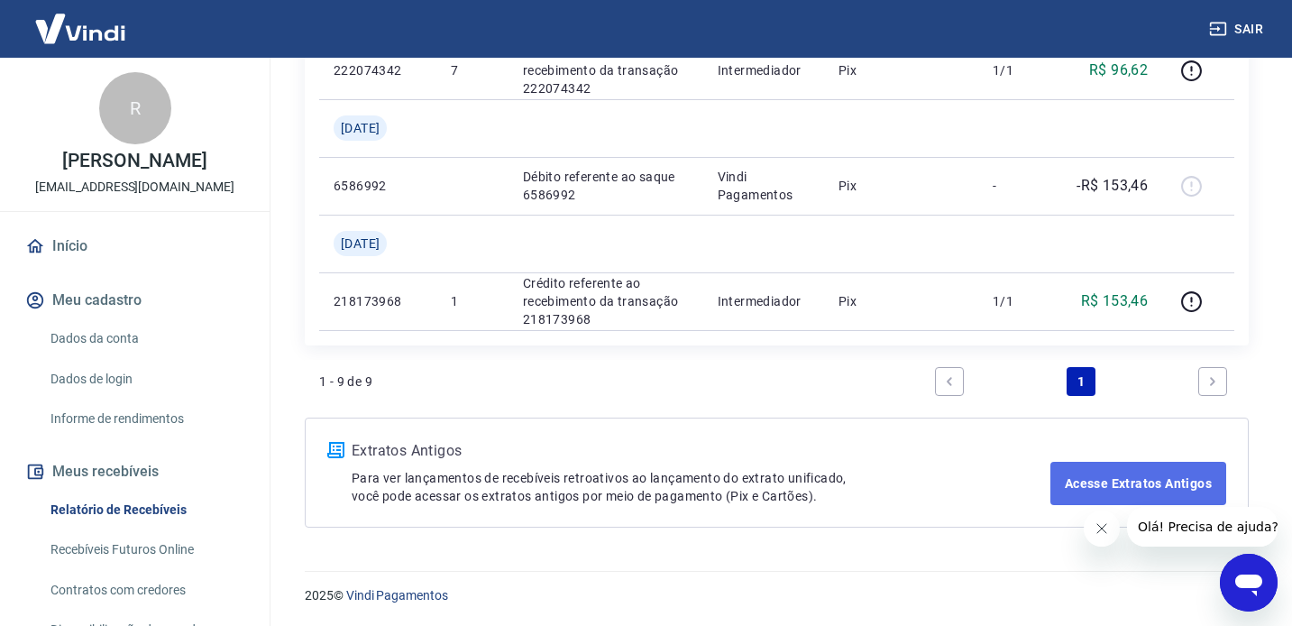
click at [1117, 487] on link "Acesse Extratos Antigos" at bounding box center [1138, 483] width 176 height 43
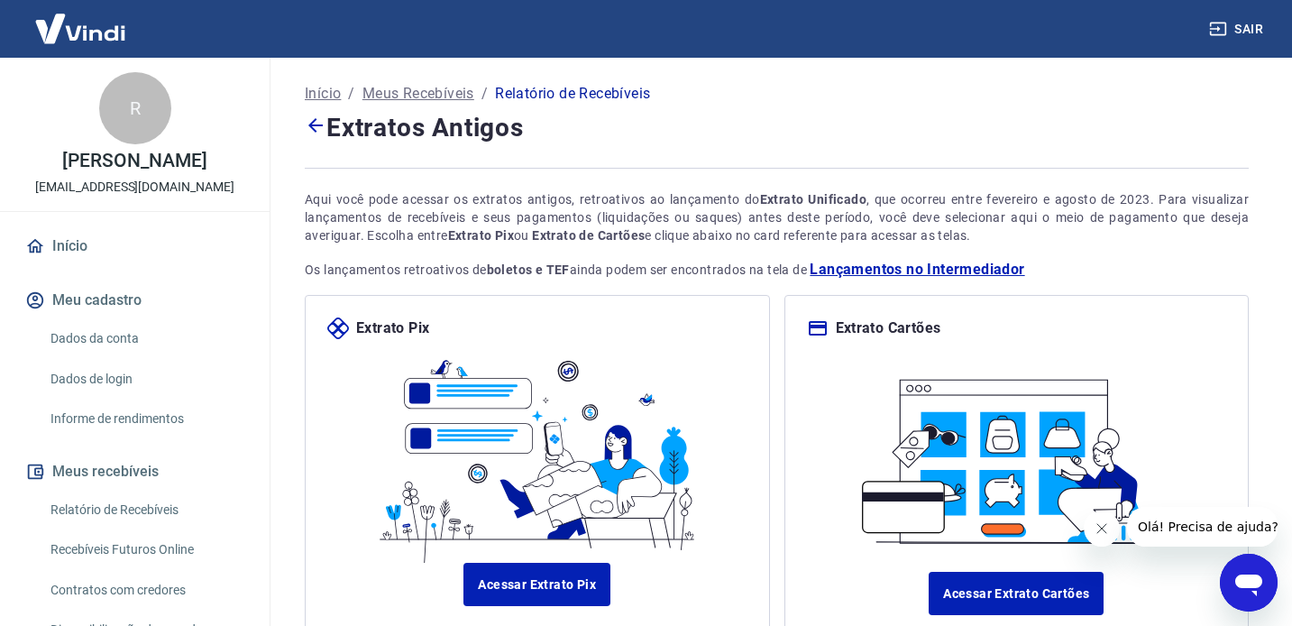
click at [858, 374] on img at bounding box center [1015, 455] width 335 height 189
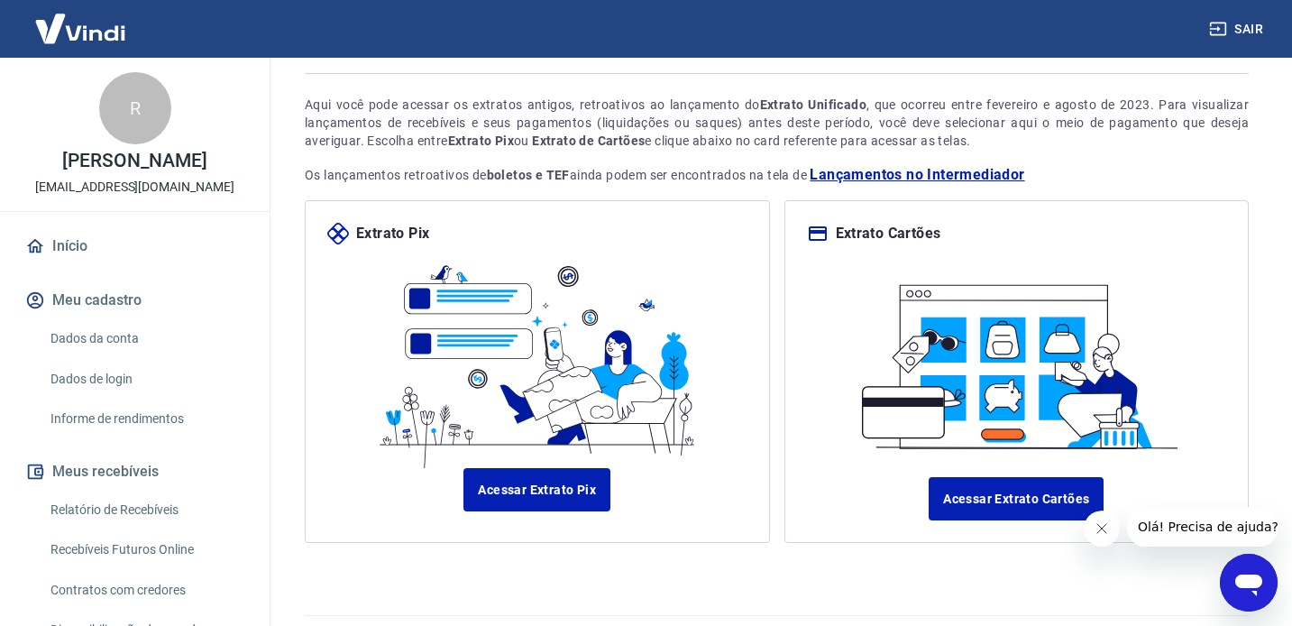
scroll to position [117, 0]
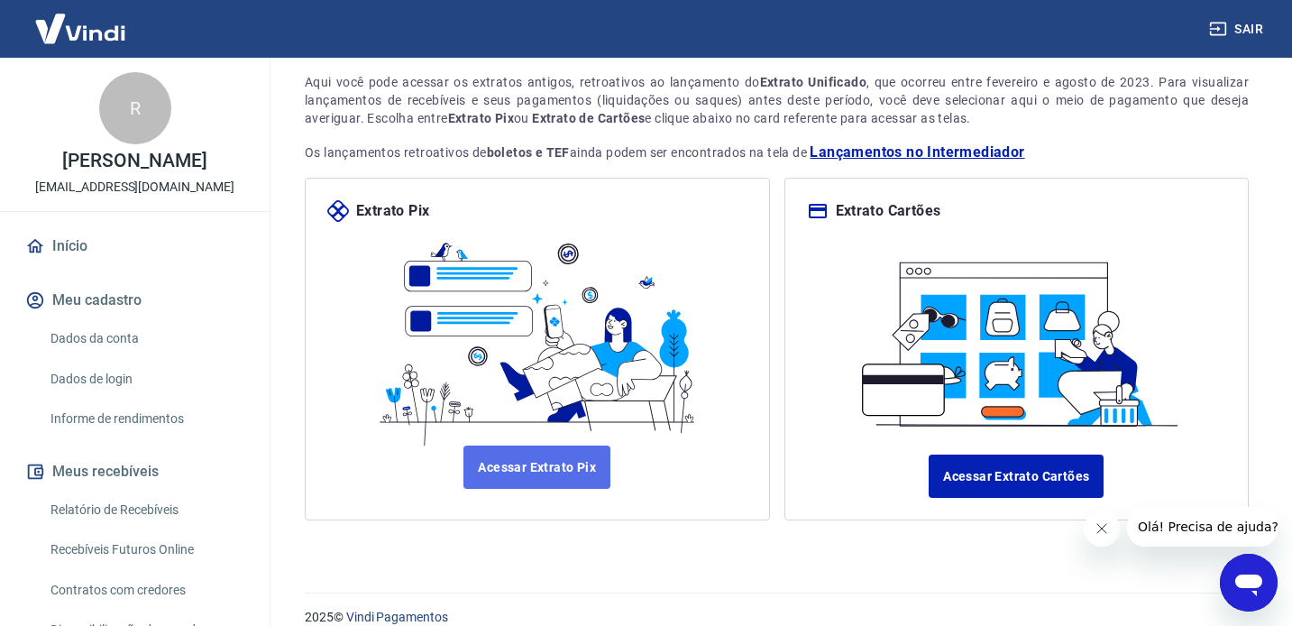
click at [559, 461] on link "Acessar Extrato Pix" at bounding box center [536, 466] width 147 height 43
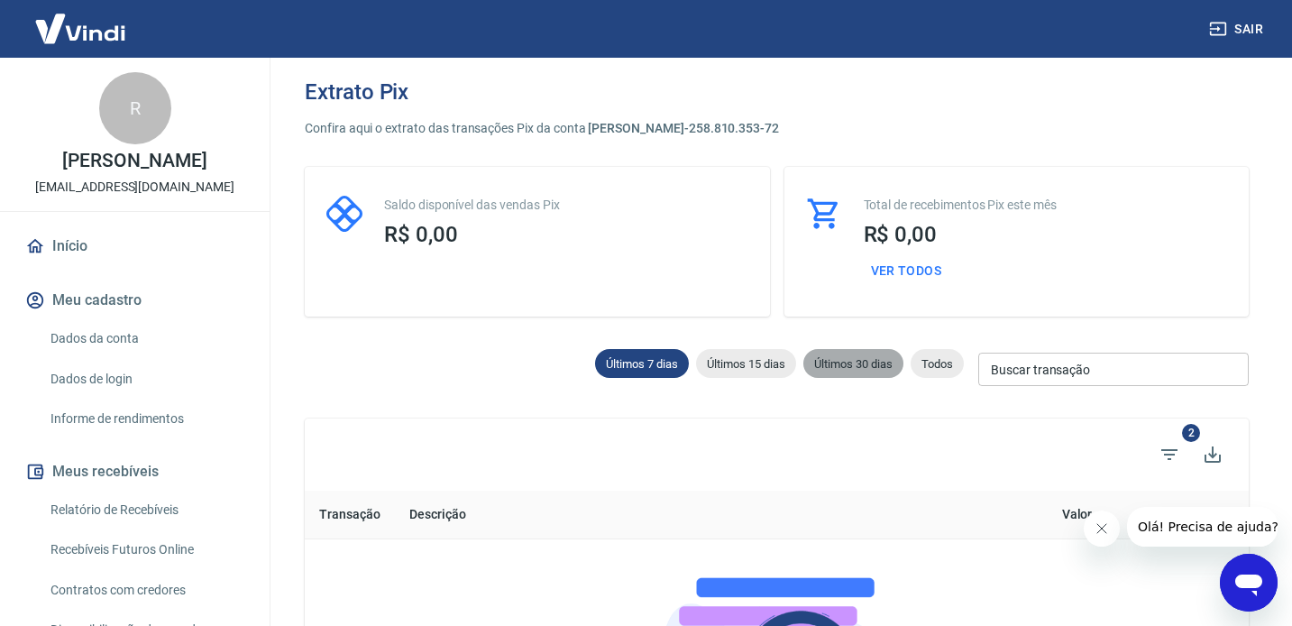
click at [865, 364] on span "Últimos 30 dias" at bounding box center [853, 364] width 100 height 14
type input "22/07/2025"
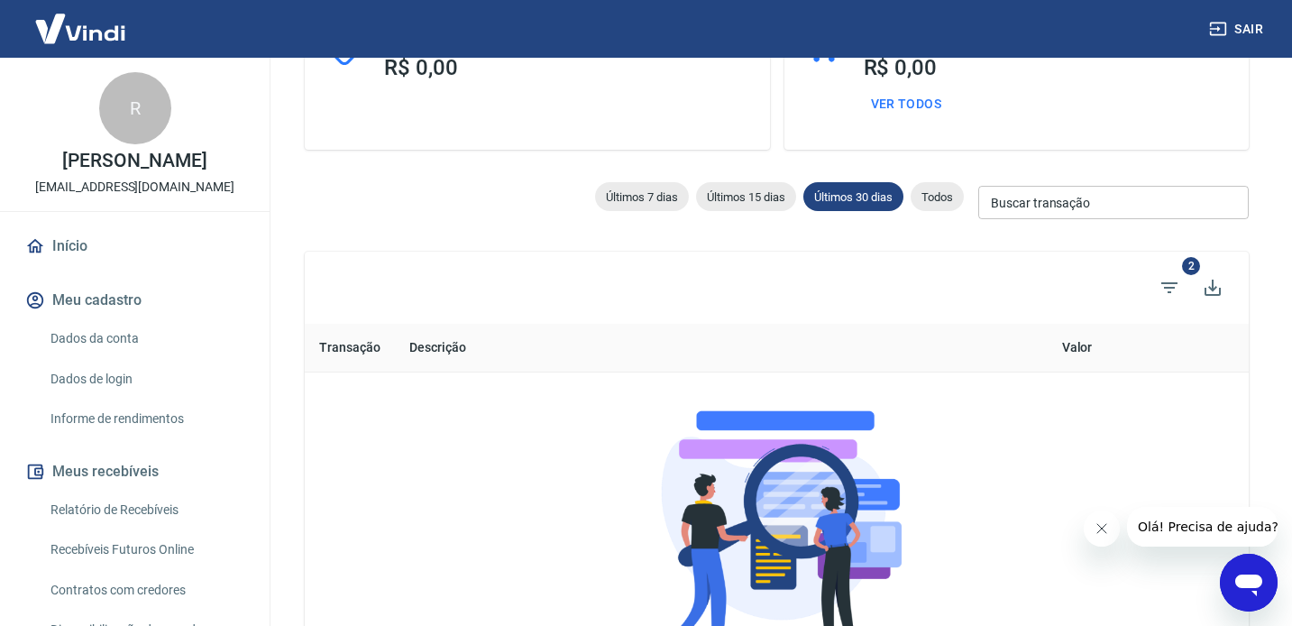
scroll to position [165, 0]
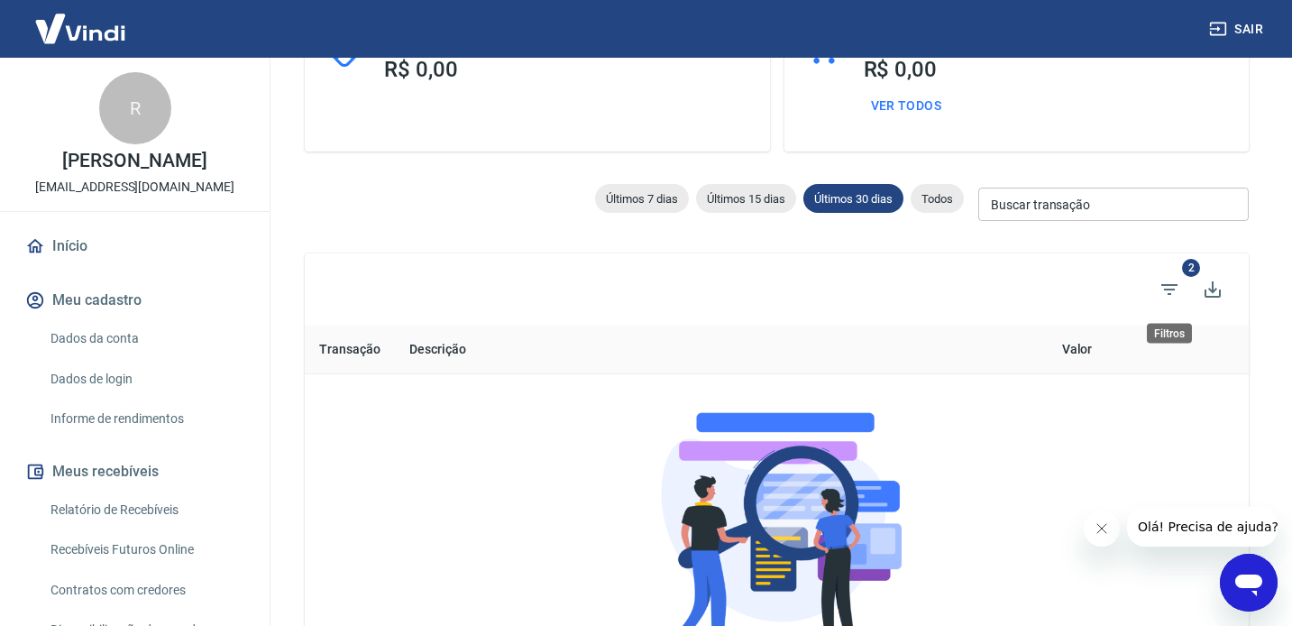
click at [1192, 272] on span "2" at bounding box center [1191, 268] width 18 height 18
click at [1169, 291] on icon "Filtros" at bounding box center [1170, 290] width 22 height 22
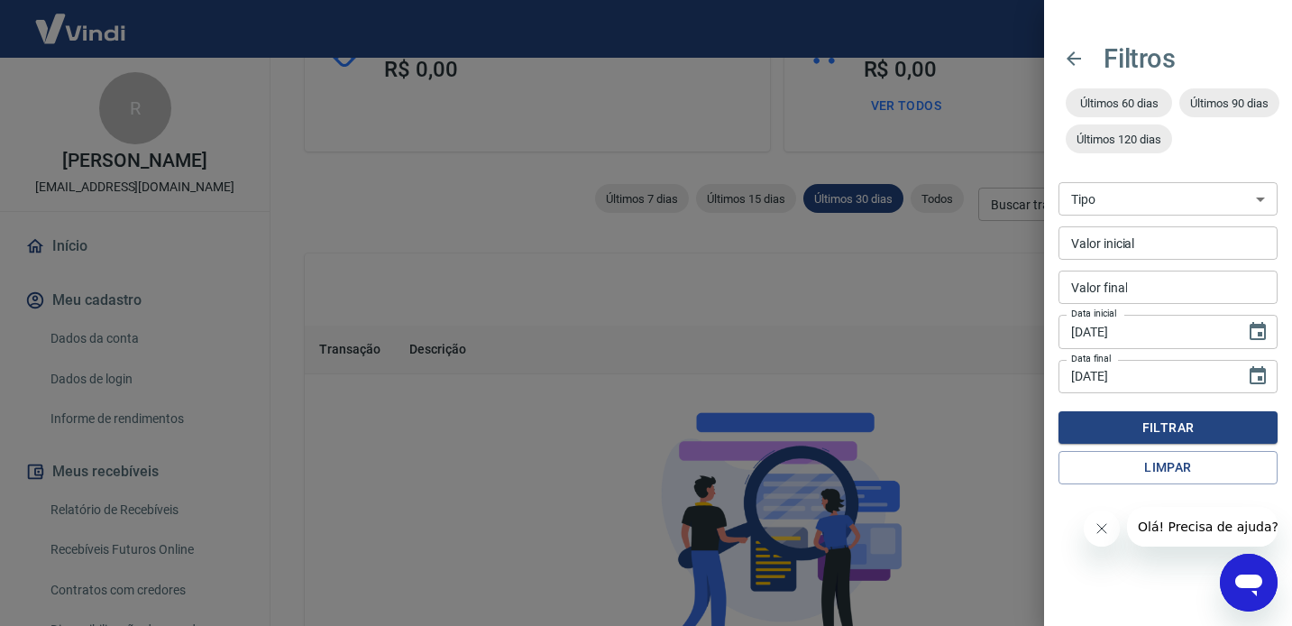
click at [930, 296] on div at bounding box center [646, 313] width 1292 height 626
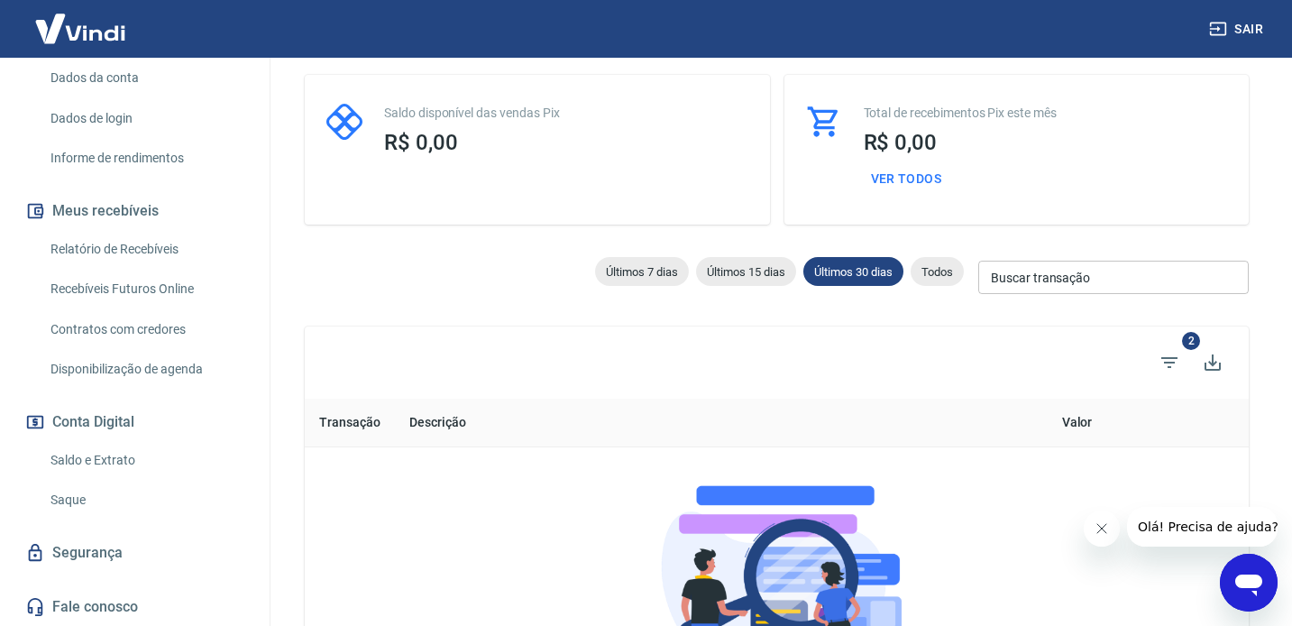
scroll to position [105, 0]
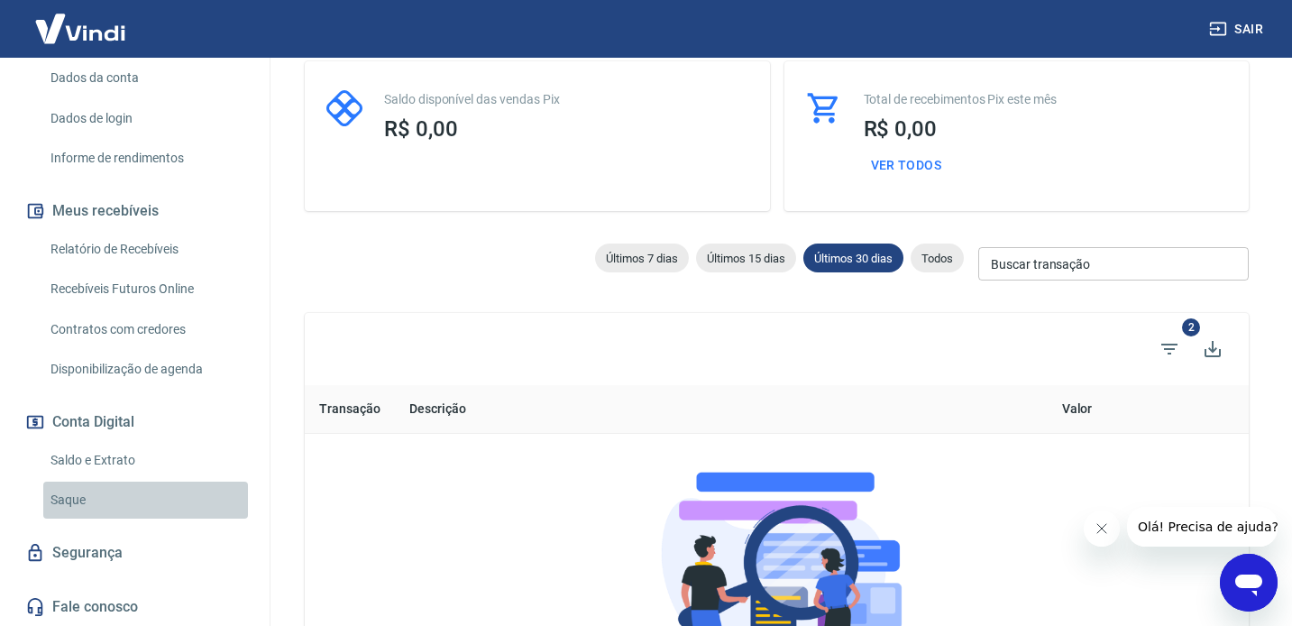
click at [104, 494] on link "Saque" at bounding box center [145, 499] width 205 height 37
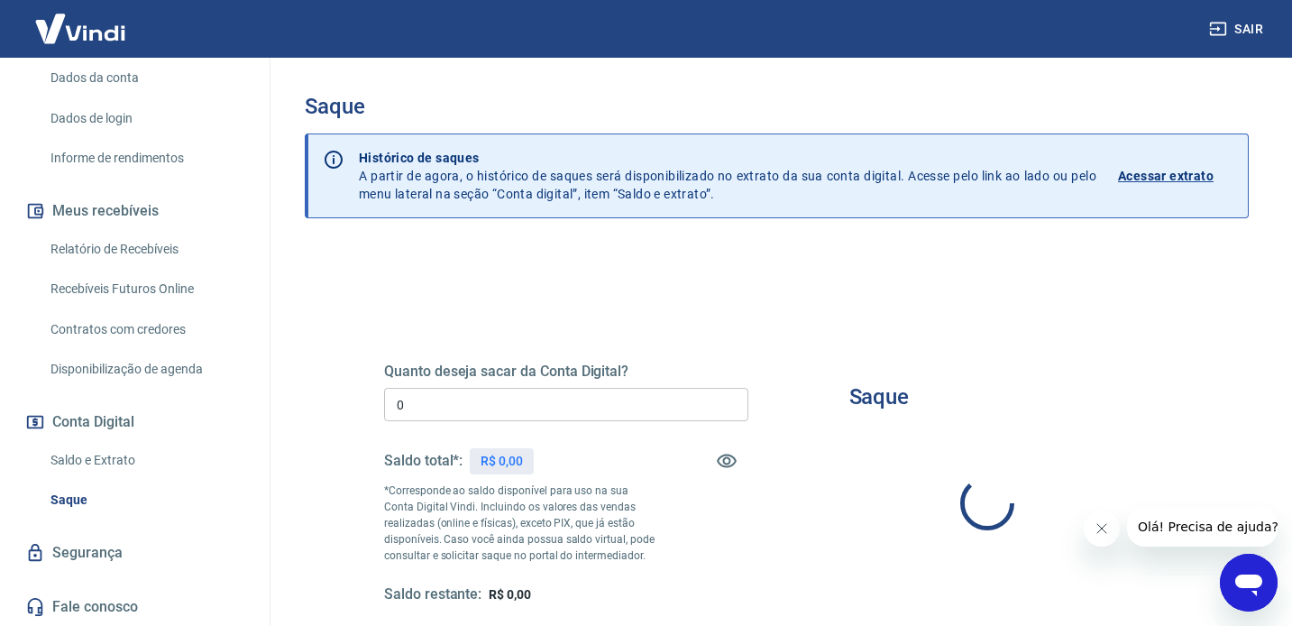
type input "R$ 0,00"
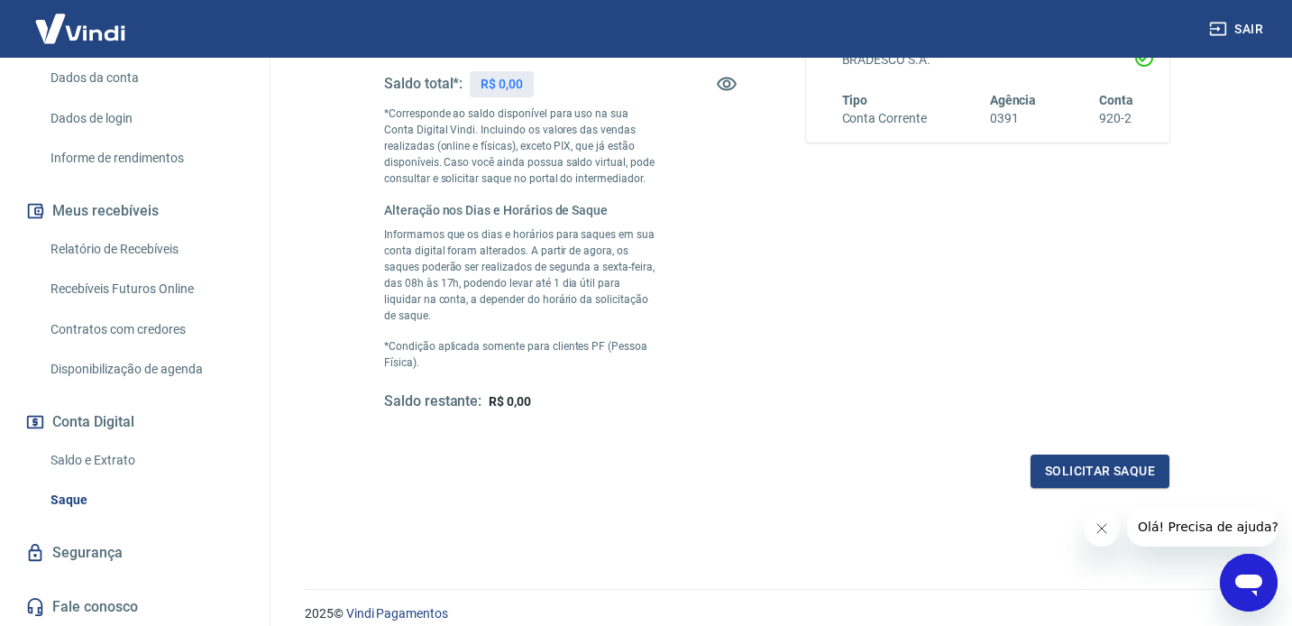
scroll to position [433, 0]
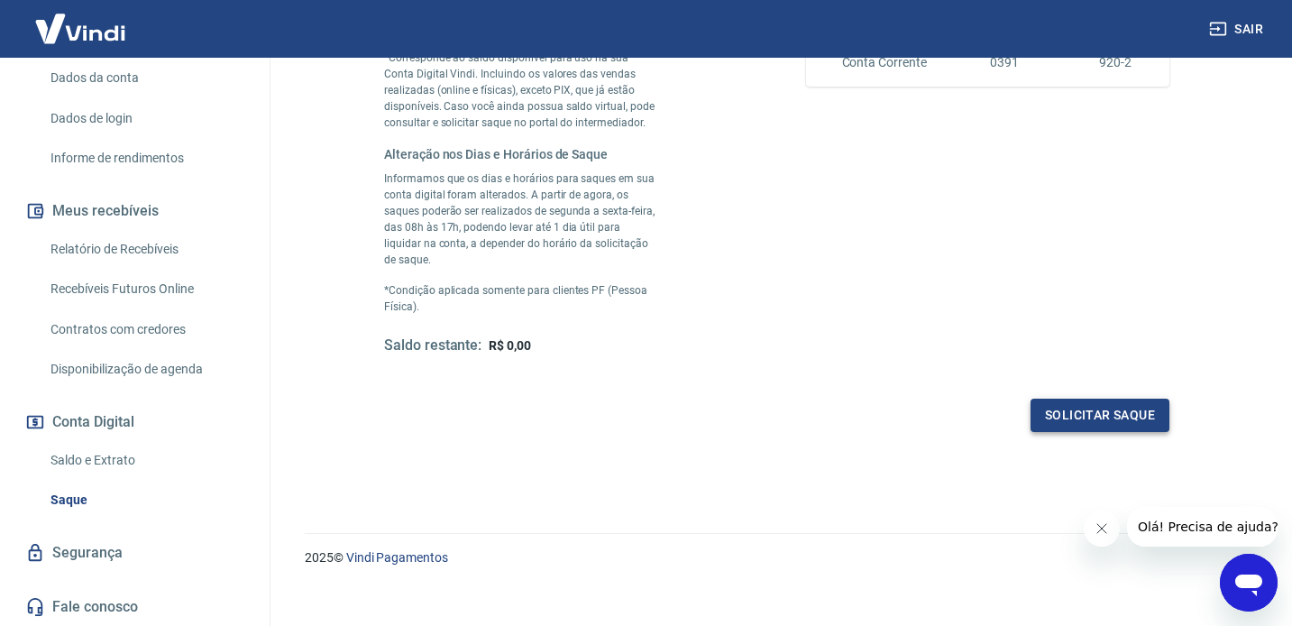
click at [1077, 399] on button "Solicitar saque" at bounding box center [1100, 415] width 139 height 33
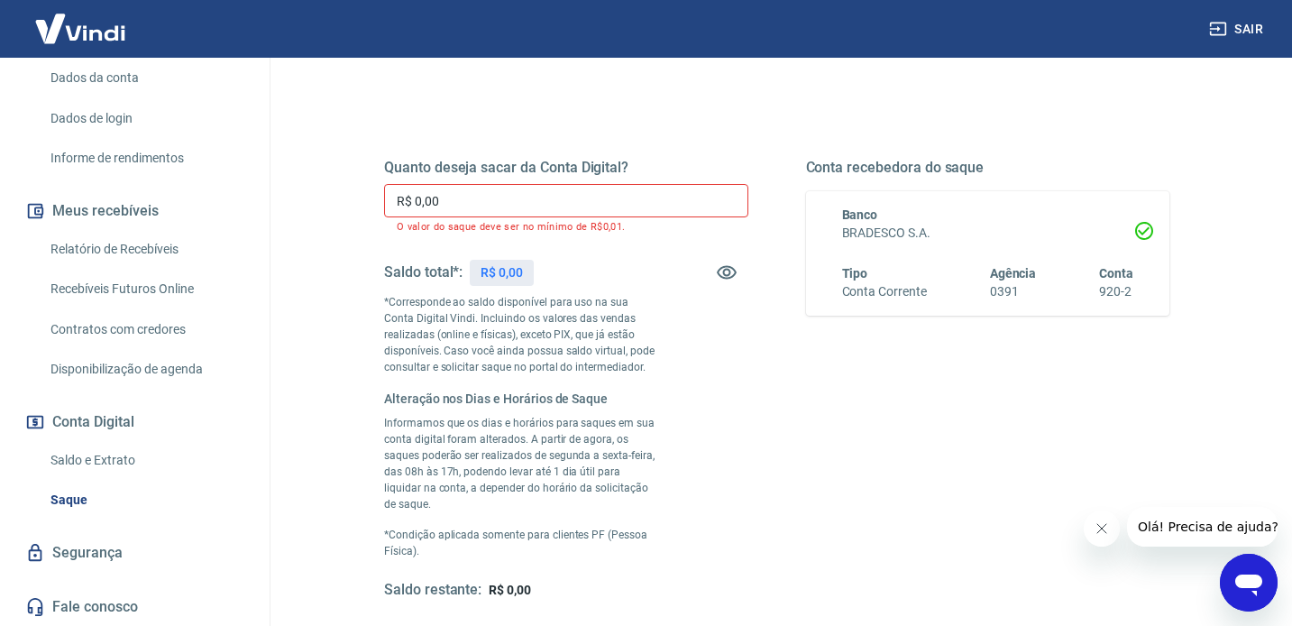
scroll to position [197, 0]
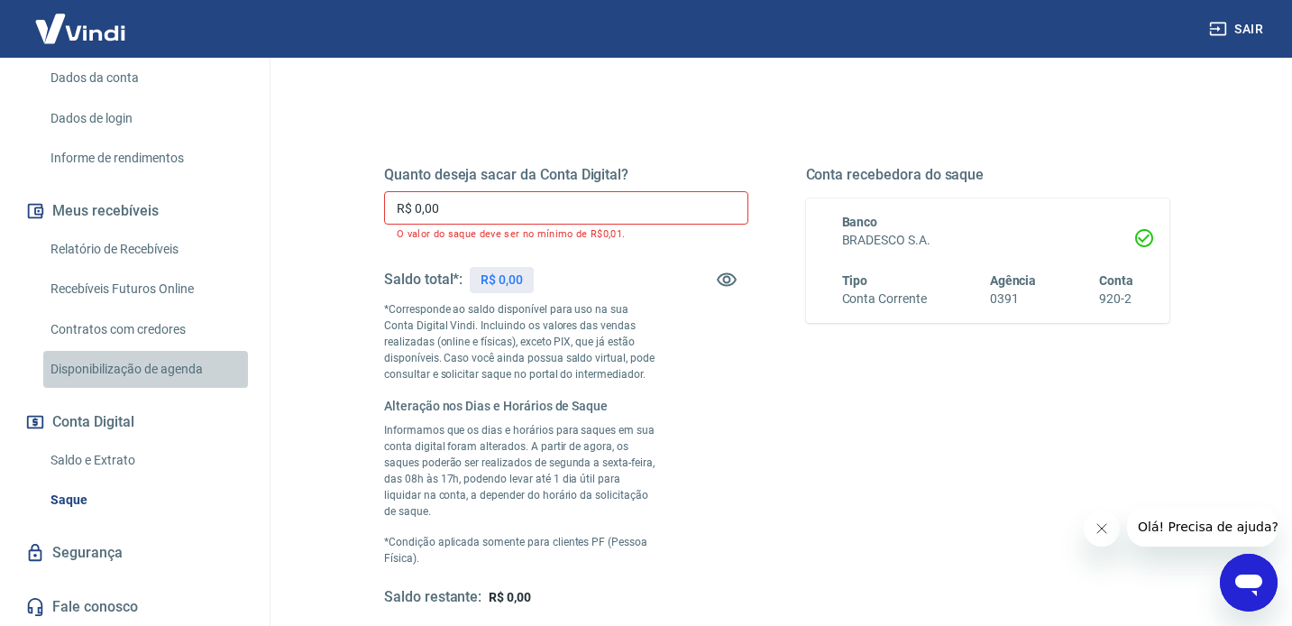
click at [177, 370] on link "Disponibilização de agenda" at bounding box center [145, 369] width 205 height 37
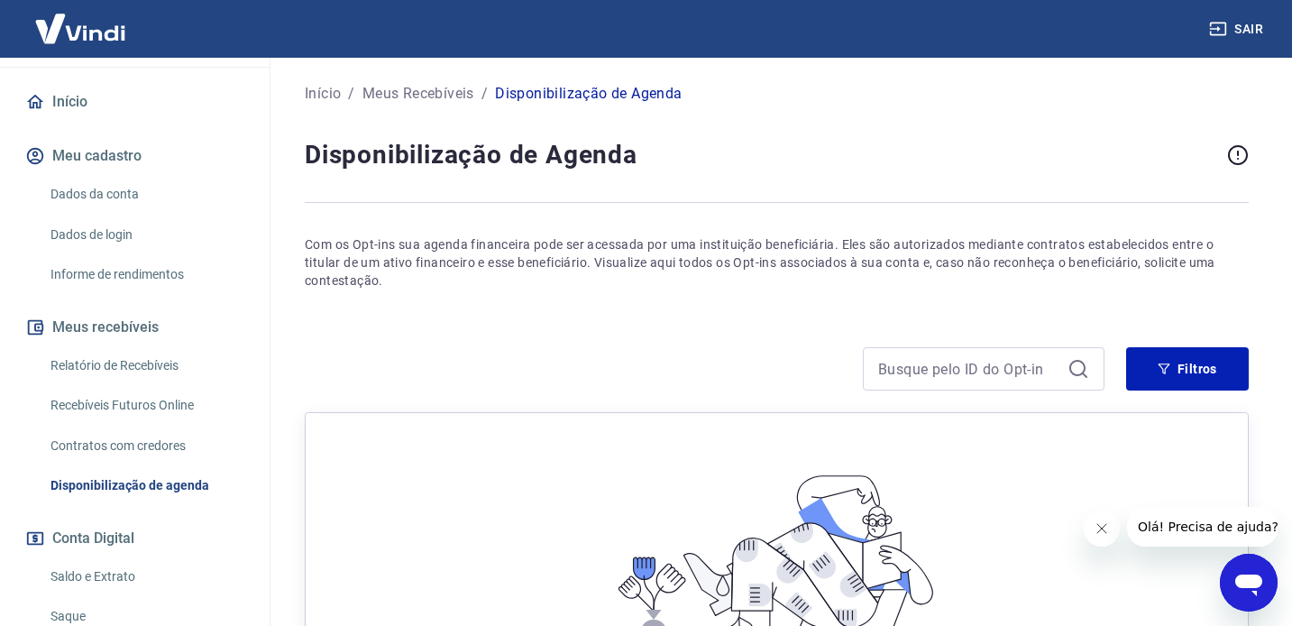
scroll to position [139, 0]
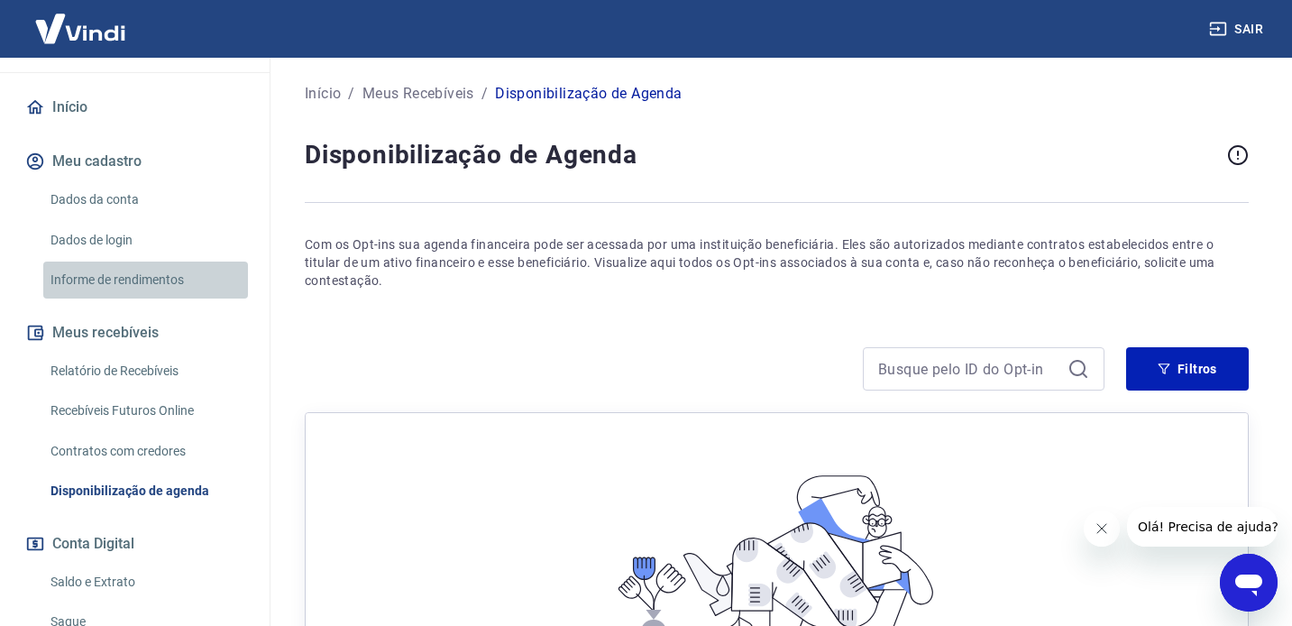
click at [168, 279] on link "Informe de rendimentos" at bounding box center [145, 279] width 205 height 37
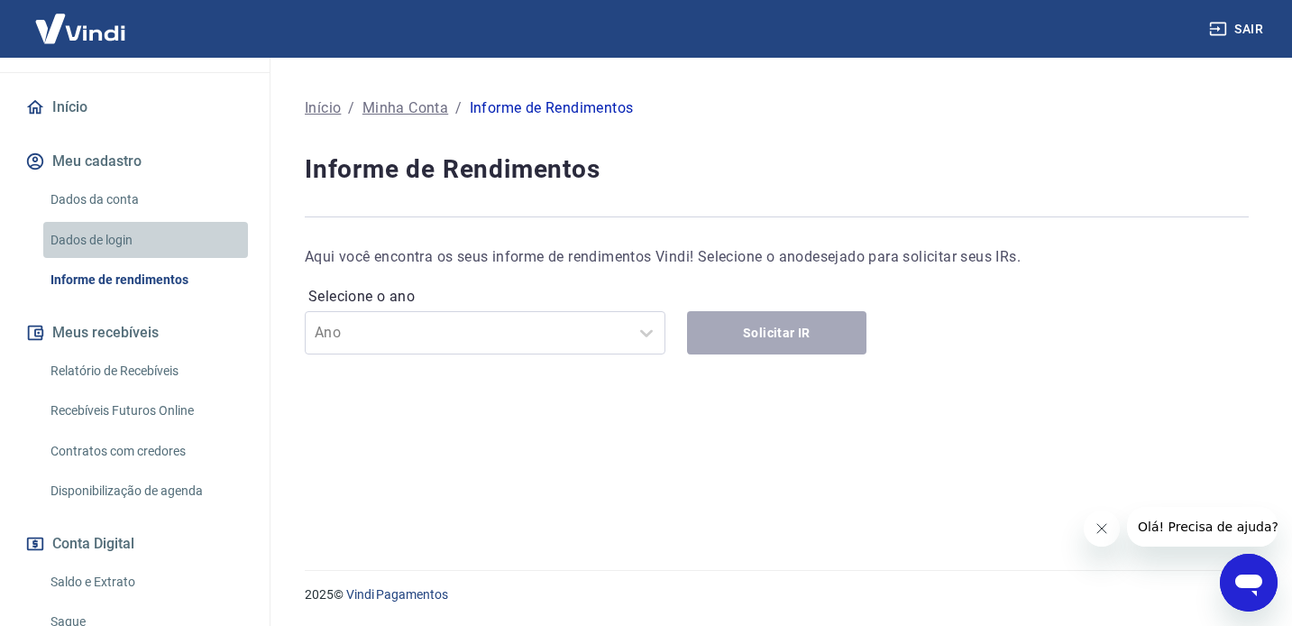
click at [157, 246] on link "Dados de login" at bounding box center [145, 240] width 205 height 37
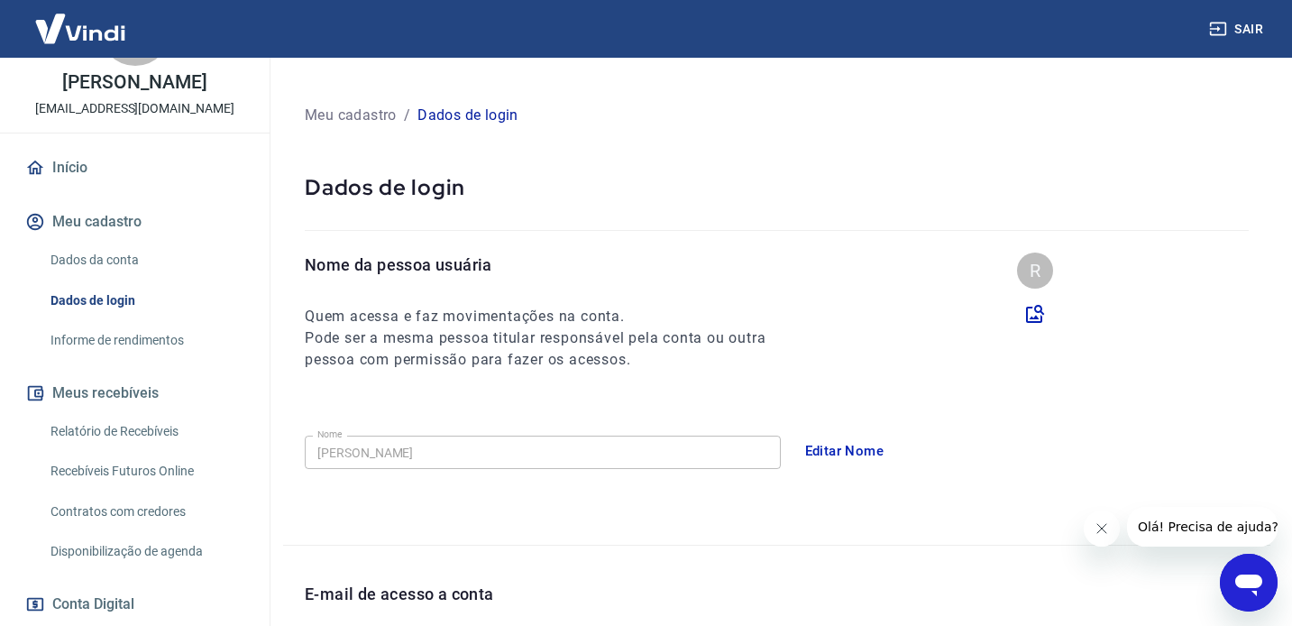
scroll to position [73, 0]
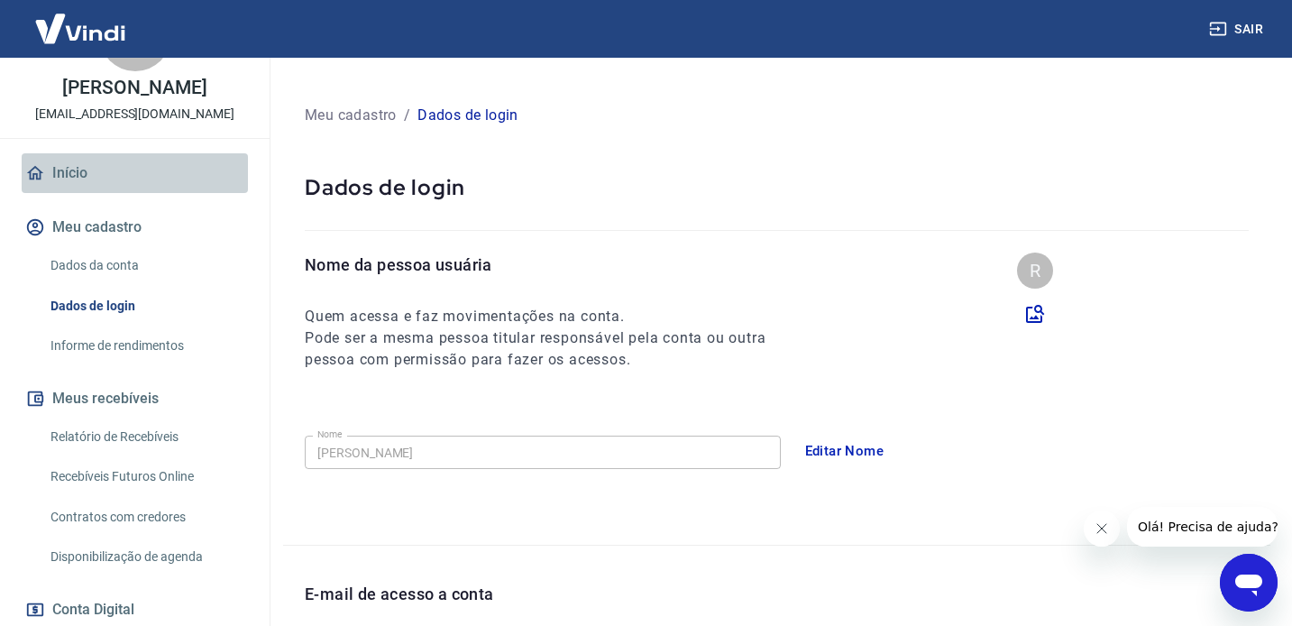
click at [121, 168] on link "Início" at bounding box center [135, 173] width 226 height 40
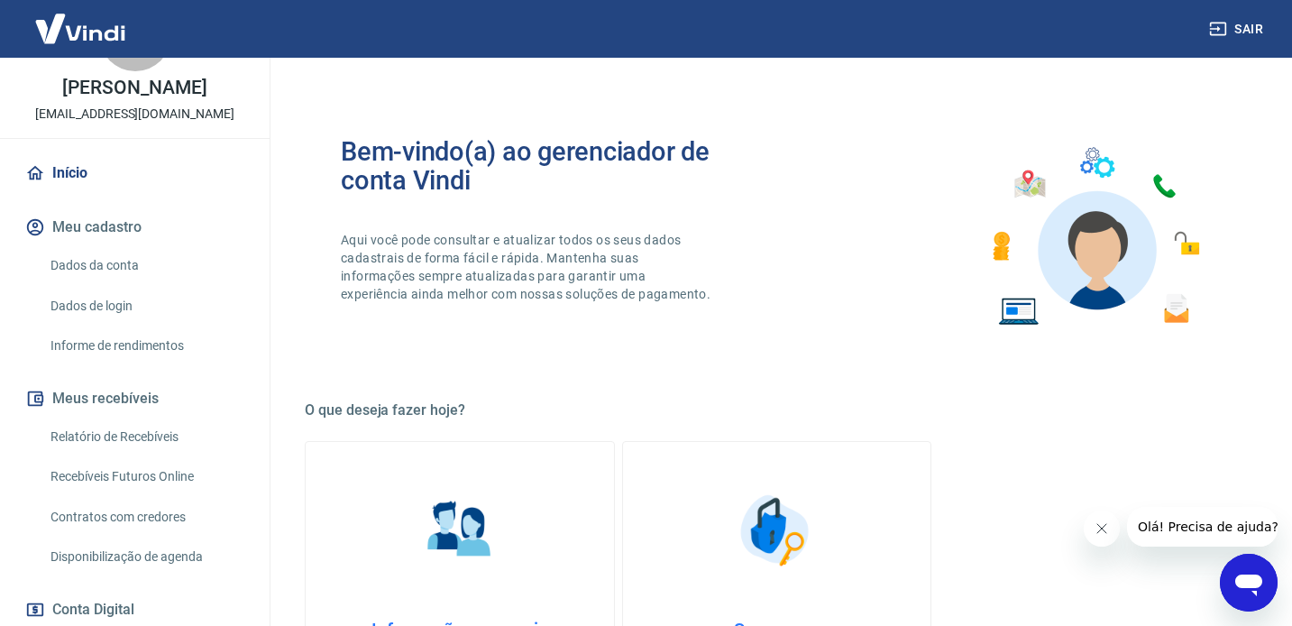
click at [114, 35] on img at bounding box center [80, 28] width 117 height 55
